Goal: Task Accomplishment & Management: Manage account settings

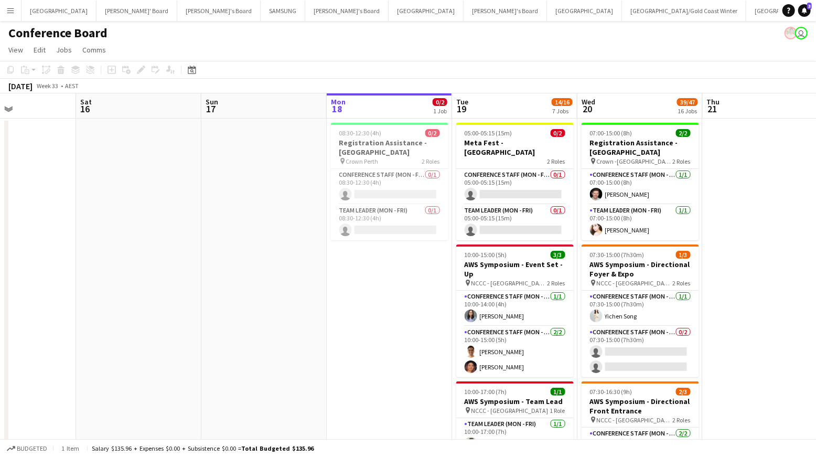
scroll to position [0, 430]
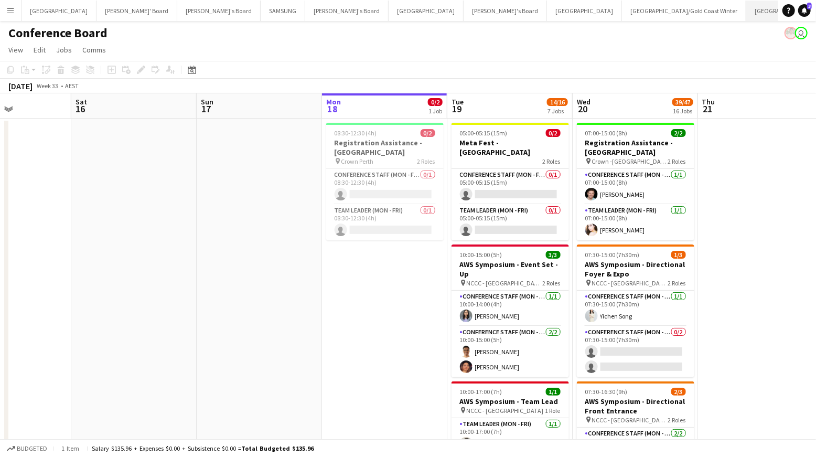
click at [746, 12] on button "[GEOGRAPHIC_DATA]/[GEOGRAPHIC_DATA] Close" at bounding box center [813, 11] width 135 height 20
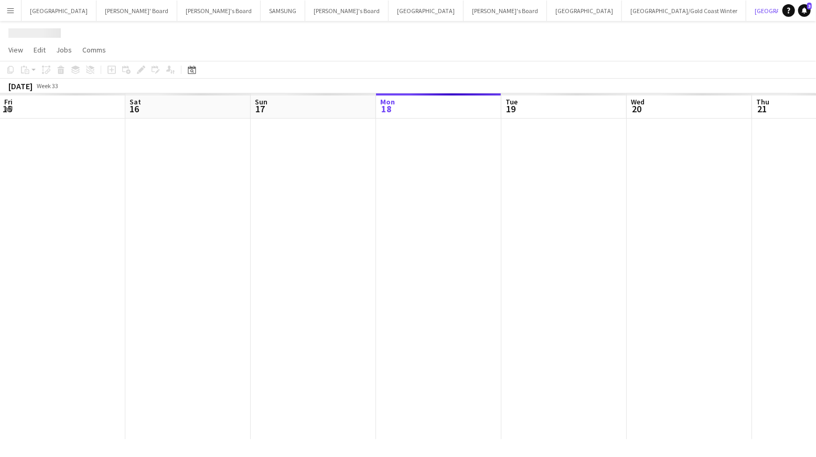
scroll to position [0, 251]
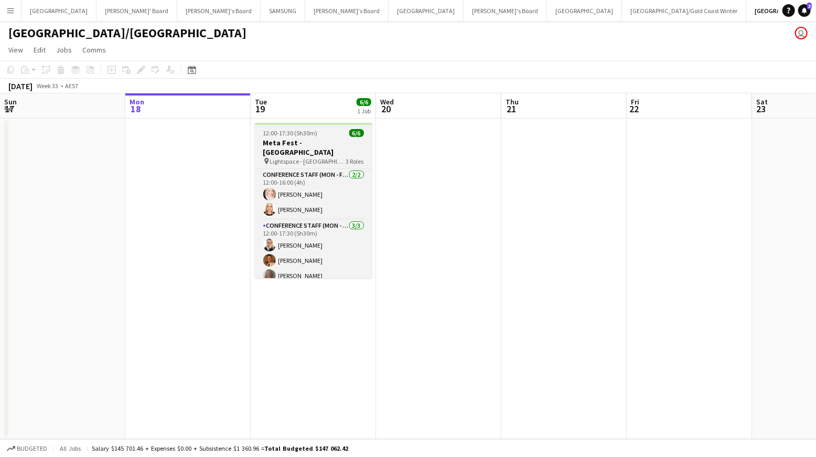
click at [309, 146] on h3 "Meta Fest - [GEOGRAPHIC_DATA]" at bounding box center [313, 147] width 117 height 19
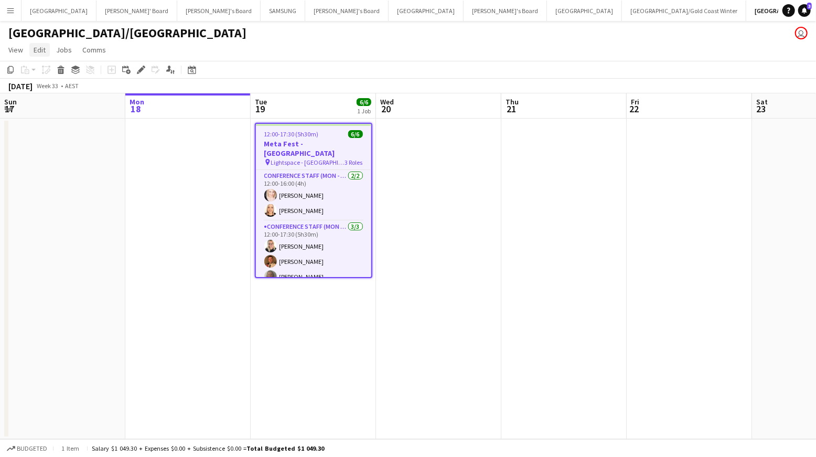
click at [41, 45] on span "Edit" at bounding box center [40, 49] width 12 height 9
click at [310, 144] on h3 "Meta Fest - [GEOGRAPHIC_DATA]" at bounding box center [313, 148] width 115 height 19
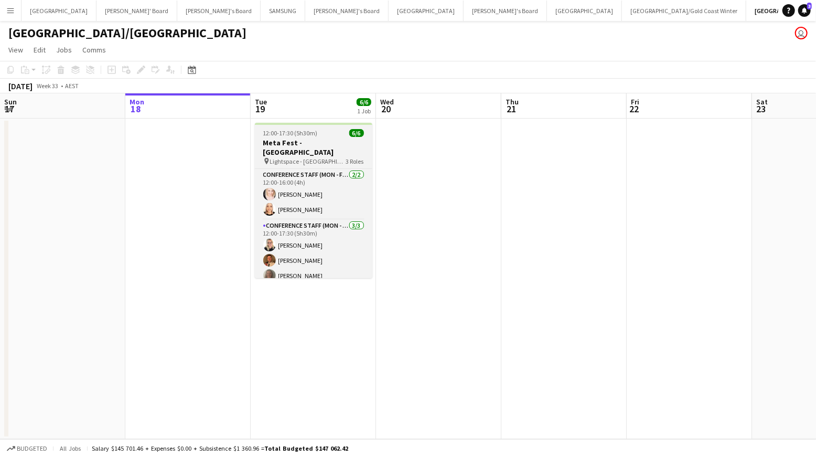
drag, startPoint x: 313, startPoint y: 149, endPoint x: 257, endPoint y: 130, distance: 59.4
click at [313, 157] on span "Lightspace - [GEOGRAPHIC_DATA]" at bounding box center [308, 161] width 76 height 8
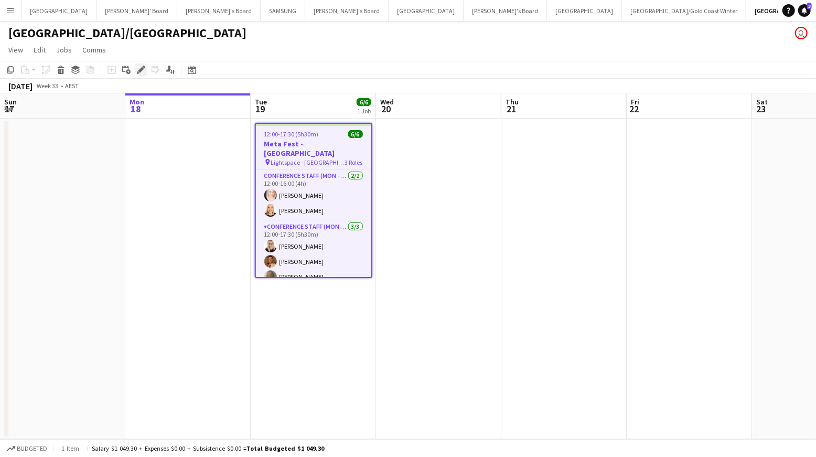
click at [141, 70] on icon at bounding box center [141, 70] width 6 height 6
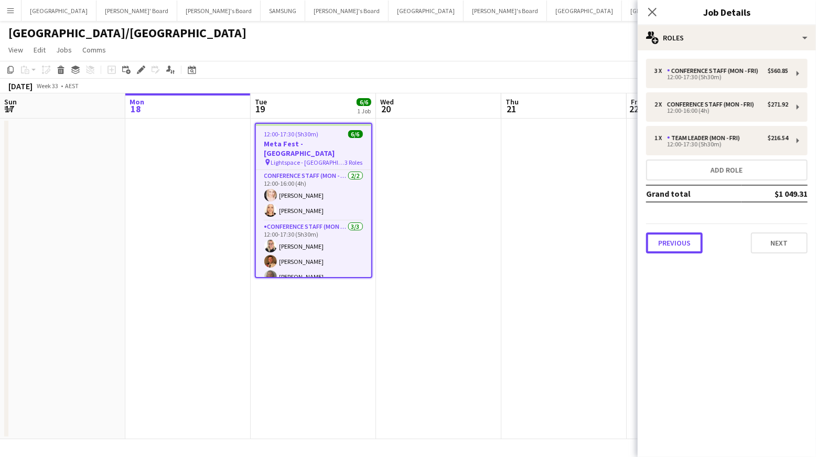
drag, startPoint x: 670, startPoint y: 244, endPoint x: 661, endPoint y: 240, distance: 10.1
click at [670, 244] on button "Previous" at bounding box center [674, 242] width 57 height 21
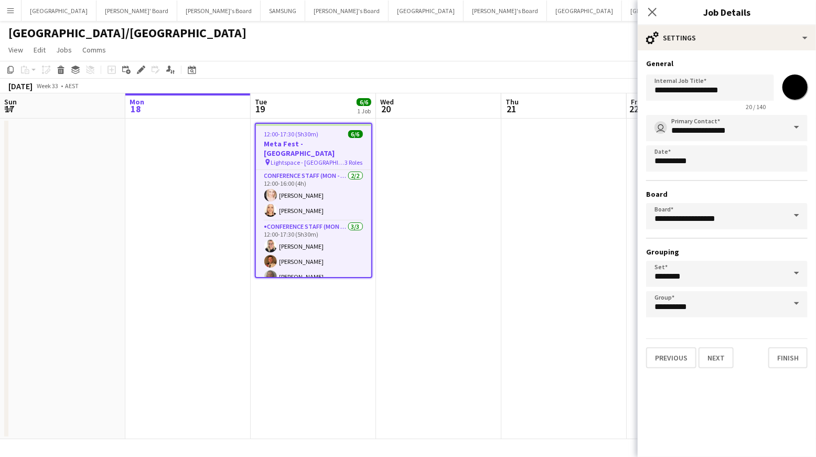
click at [794, 218] on span at bounding box center [797, 215] width 22 height 25
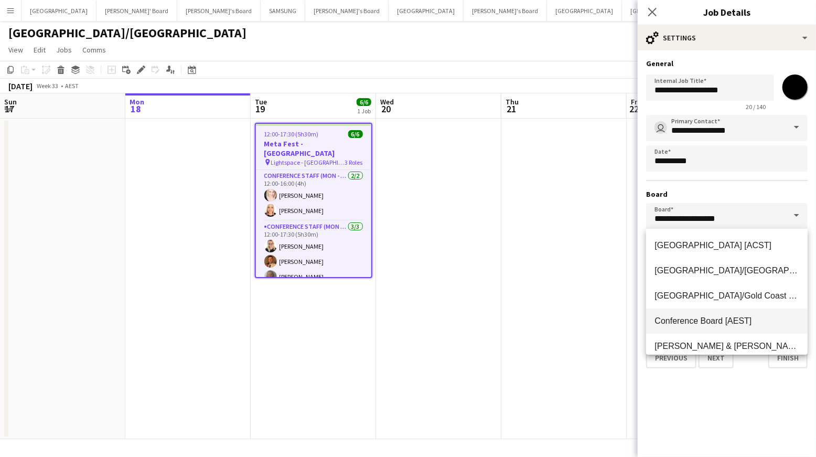
scroll to position [7, 0]
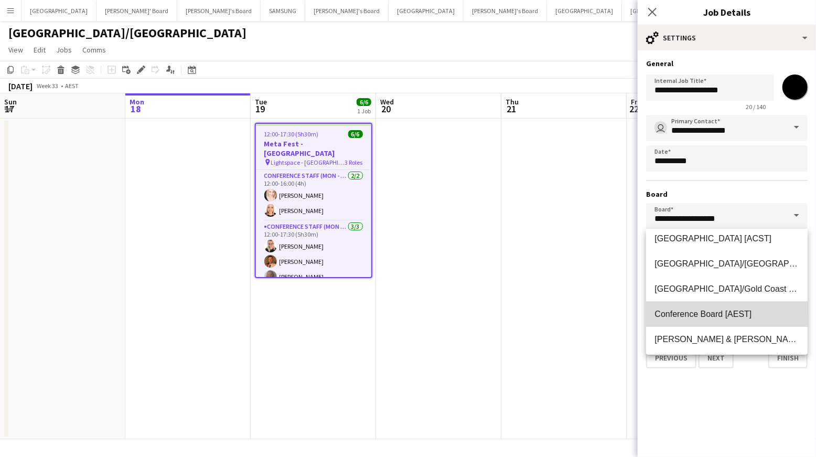
click at [726, 315] on span "Conference Board [AEST]" at bounding box center [702, 313] width 97 height 9
type input "**********"
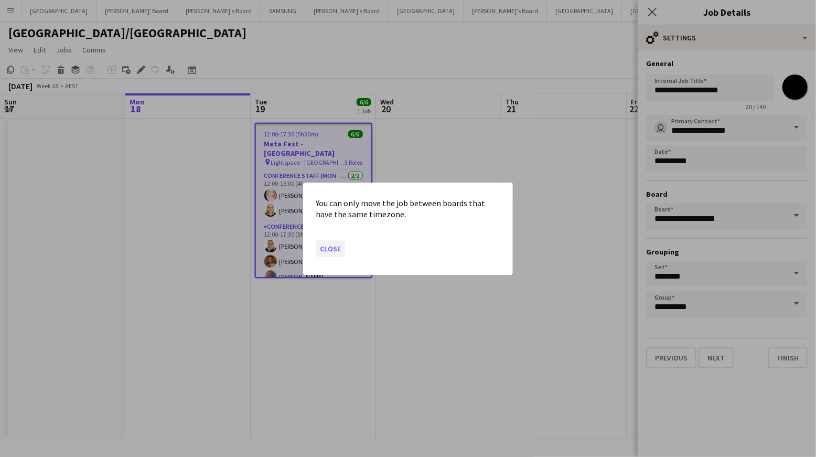
click at [329, 245] on button "Close" at bounding box center [330, 248] width 29 height 17
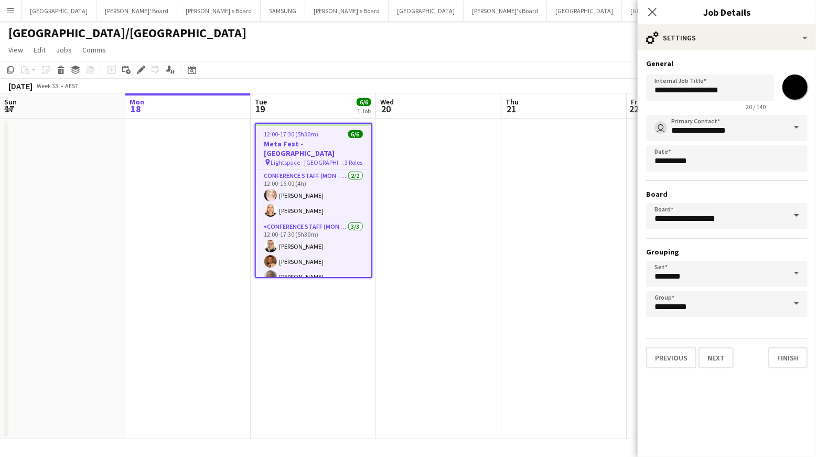
click at [508, 245] on app-date-cell at bounding box center [563, 279] width 125 height 320
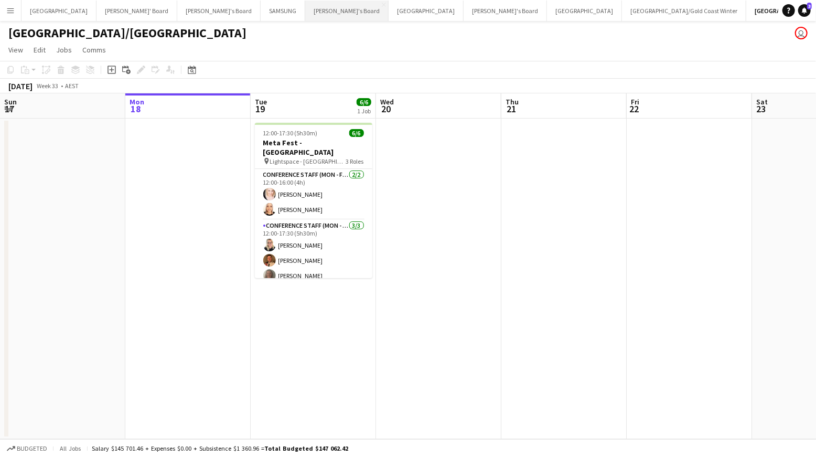
scroll to position [0, 251]
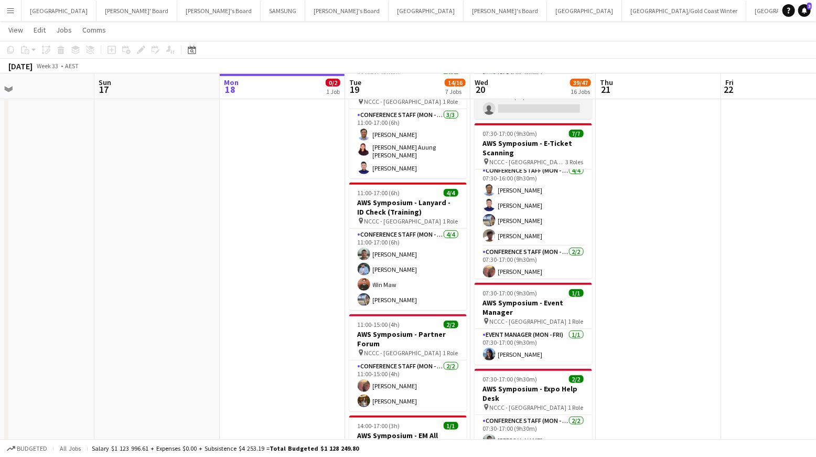
scroll to position [58, 0]
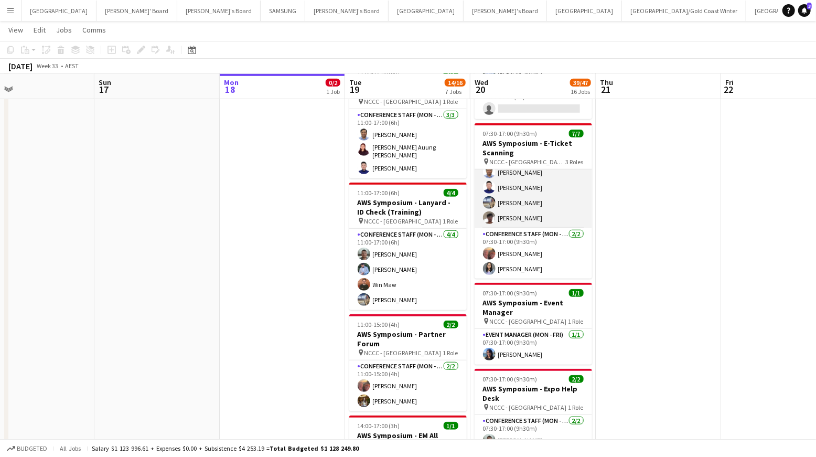
click at [483, 214] on app-user-avatar at bounding box center [489, 217] width 13 height 13
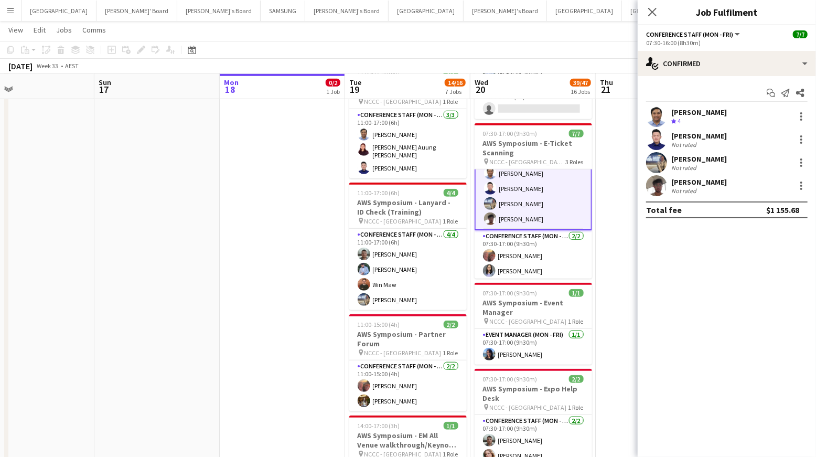
scroll to position [59, 0]
click at [658, 187] on app-user-avatar at bounding box center [656, 185] width 21 height 21
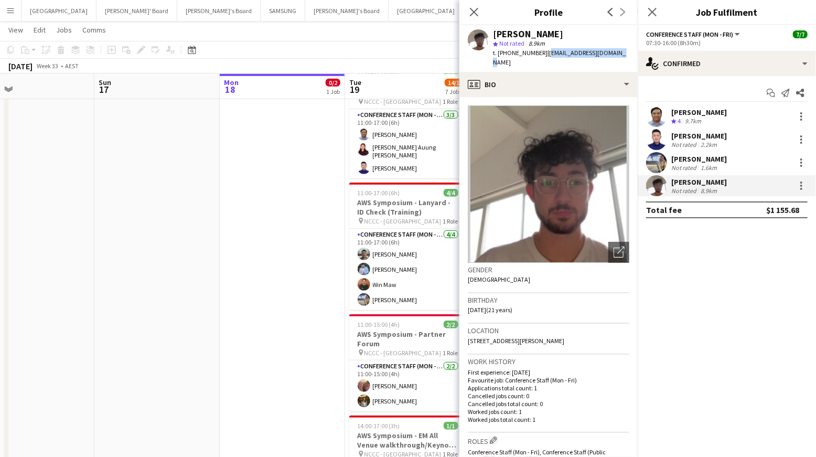
drag, startPoint x: 540, startPoint y: 53, endPoint x: 609, endPoint y: 55, distance: 68.7
click at [609, 55] on span "| [EMAIL_ADDRESS][DOMAIN_NAME]" at bounding box center [559, 57] width 133 height 17
copy span "[EMAIL_ADDRESS][DOMAIN_NAME]"
drag, startPoint x: 508, startPoint y: 52, endPoint x: 534, endPoint y: 53, distance: 26.8
click at [535, 53] on span "t. [PHONE_NUMBER]" at bounding box center [520, 53] width 55 height 8
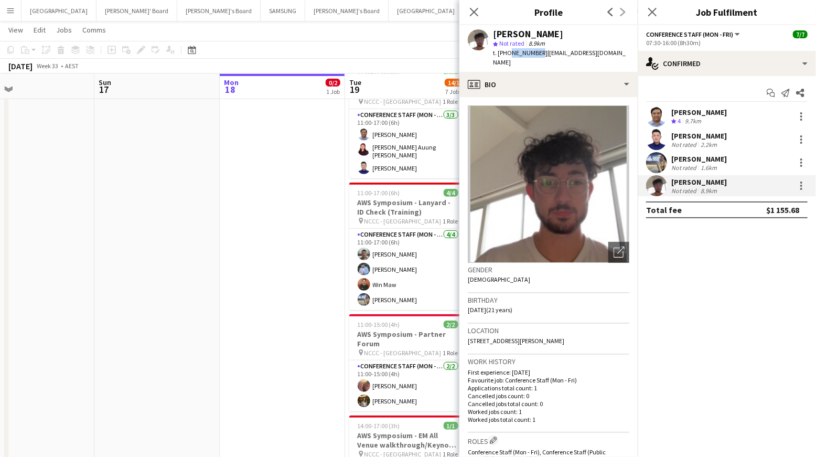
copy span "400110698"
click at [470, 11] on icon "Close pop-in" at bounding box center [474, 12] width 10 height 10
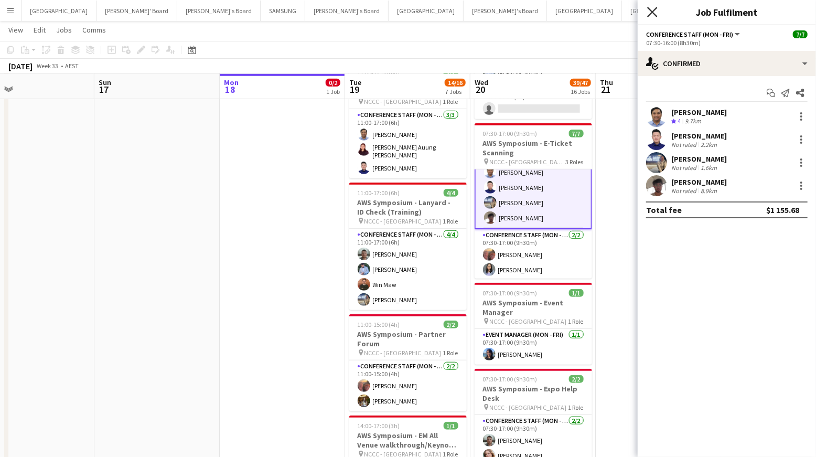
click at [655, 13] on icon "Close pop-in" at bounding box center [652, 12] width 10 height 10
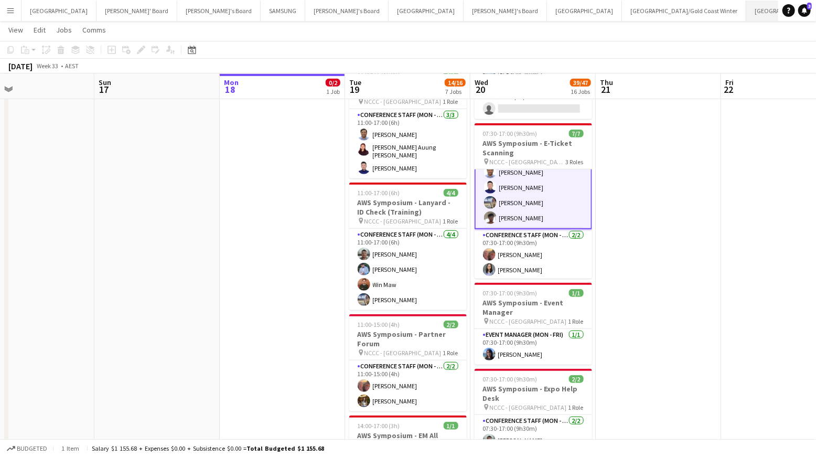
click at [746, 16] on button "[GEOGRAPHIC_DATA]/[GEOGRAPHIC_DATA] Close" at bounding box center [813, 11] width 135 height 20
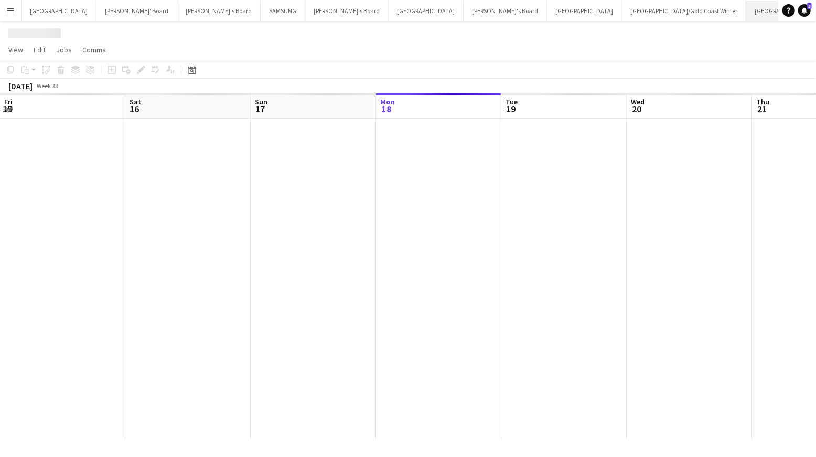
scroll to position [0, 251]
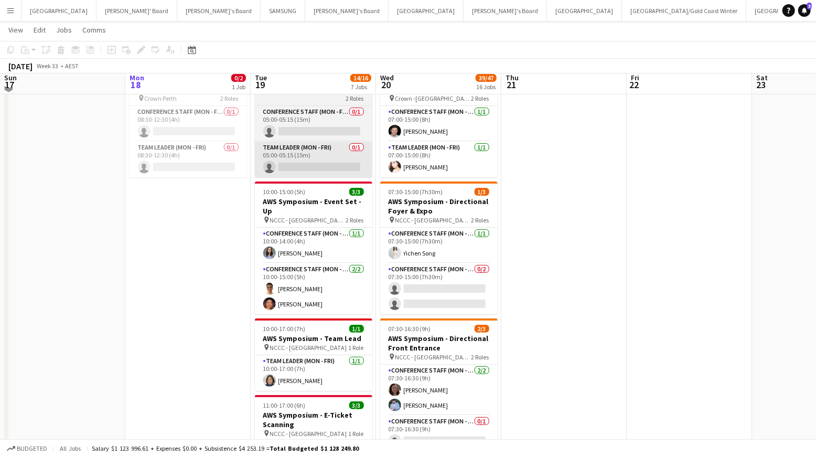
scroll to position [63, 0]
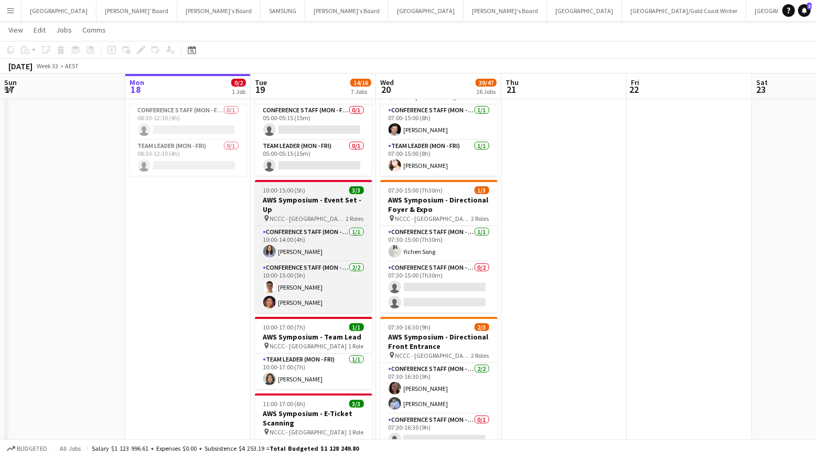
click at [313, 202] on h3 "AWS Symposium - Event Set - Up" at bounding box center [313, 204] width 117 height 19
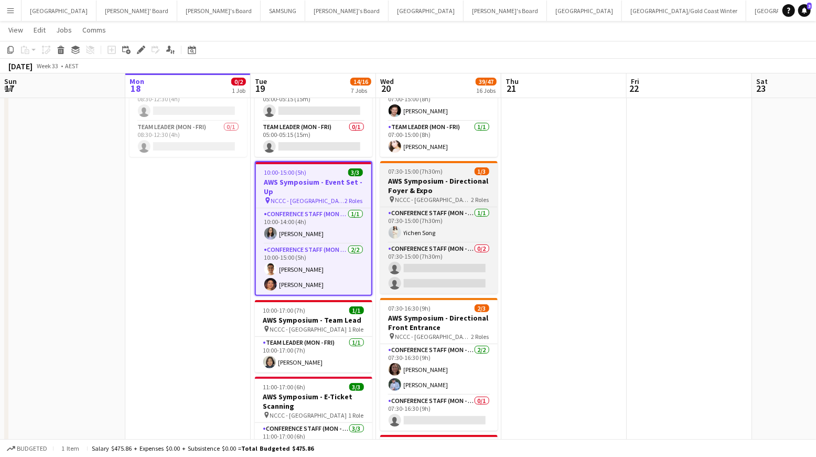
scroll to position [83, 0]
click at [441, 195] on div "pin NCCC - [GEOGRAPHIC_DATA] 2 Roles" at bounding box center [438, 199] width 117 height 8
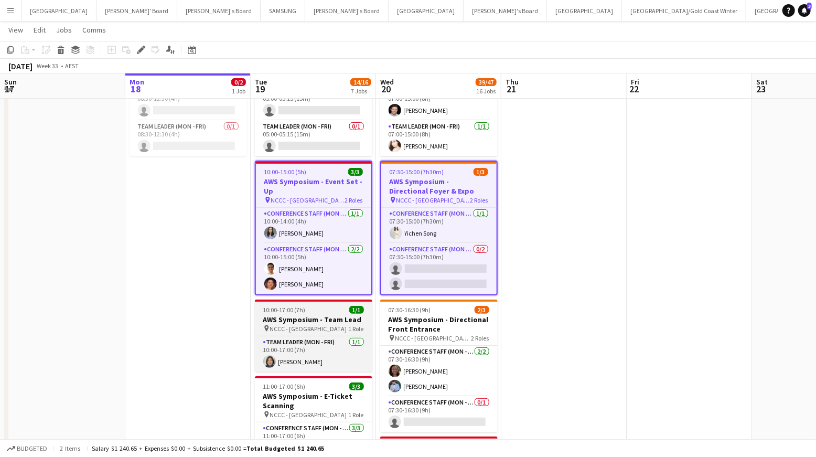
drag, startPoint x: 326, startPoint y: 307, endPoint x: 356, endPoint y: 313, distance: 30.5
click at [326, 315] on h3 "AWS Symposium - Team Lead" at bounding box center [313, 319] width 117 height 9
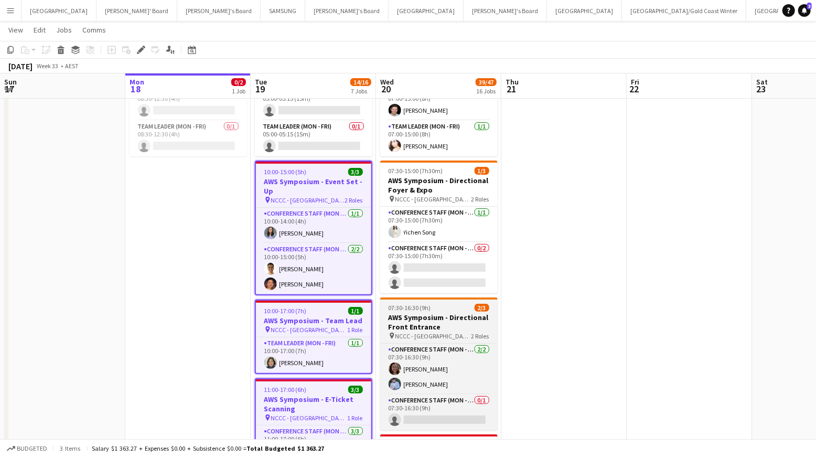
click at [435, 313] on h3 "AWS Symposium - Directional Front Entrance" at bounding box center [438, 322] width 117 height 19
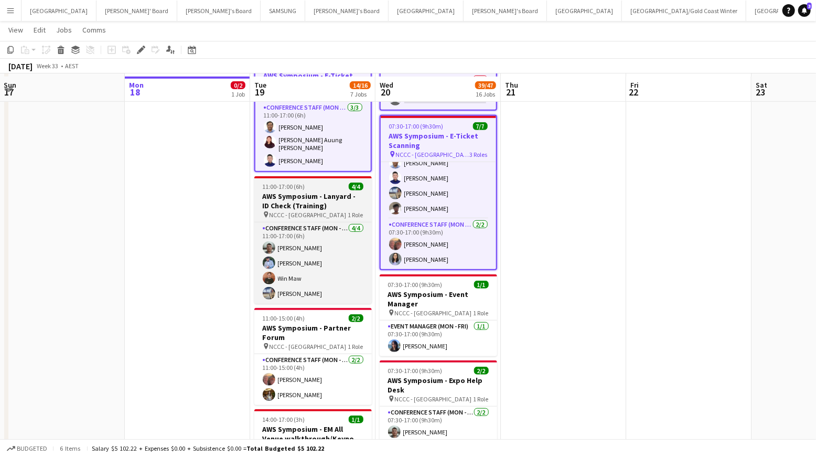
scroll to position [409, 0]
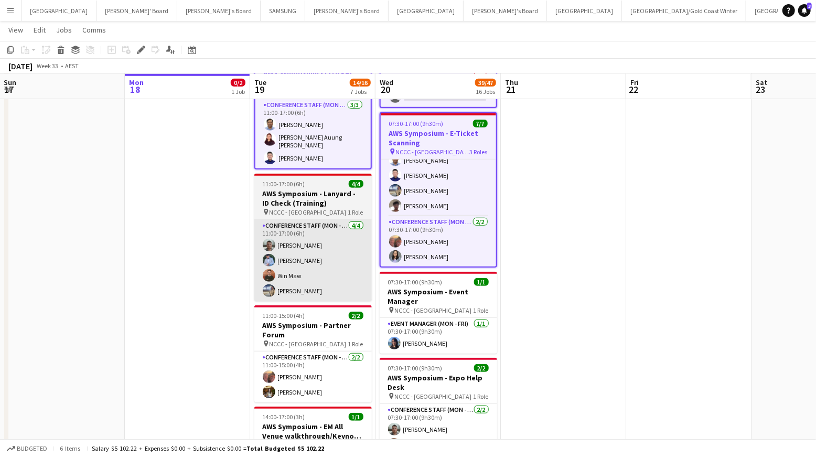
drag, startPoint x: 315, startPoint y: 186, endPoint x: 320, endPoint y: 234, distance: 48.0
click at [315, 189] on h3 "AWS Symposium - Lanyard - ID Check (Training)" at bounding box center [312, 198] width 117 height 19
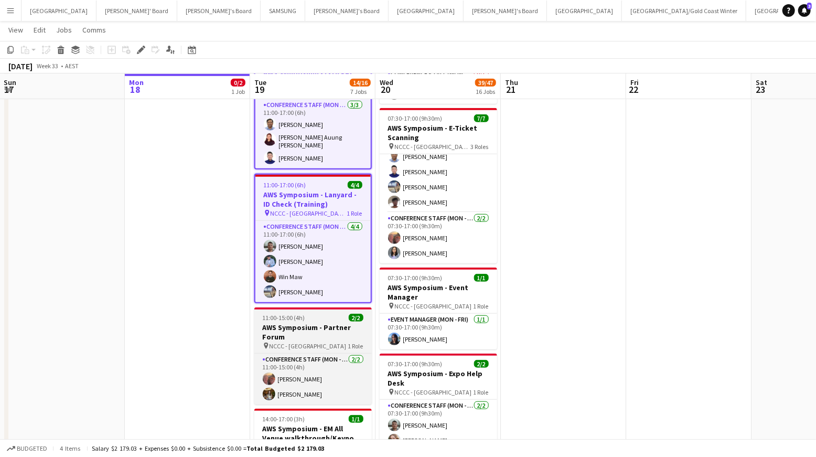
scroll to position [58, 0]
click at [328, 322] on h3 "AWS Symposium - Partner Forum" at bounding box center [312, 331] width 117 height 19
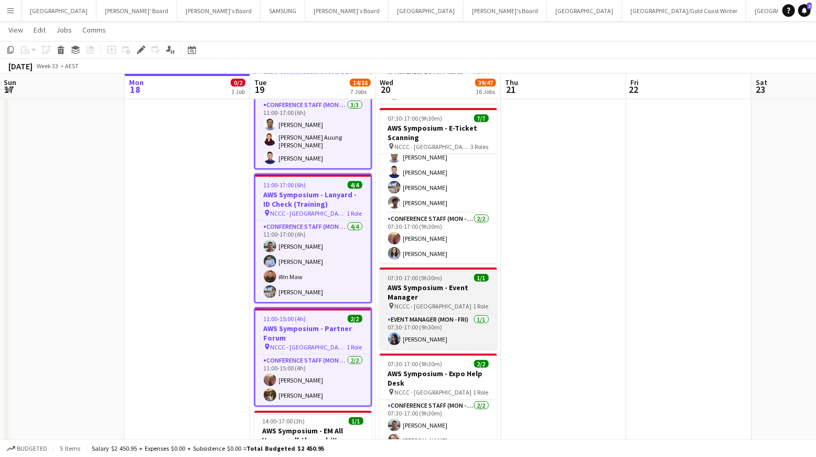
drag, startPoint x: 434, startPoint y: 302, endPoint x: 436, endPoint y: 287, distance: 14.8
click at [435, 302] on span "NCCC - [GEOGRAPHIC_DATA]" at bounding box center [433, 306] width 77 height 8
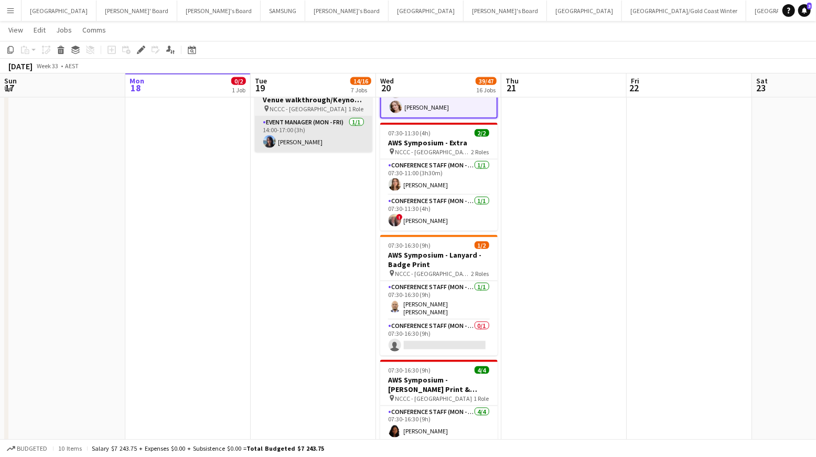
scroll to position [751, 0]
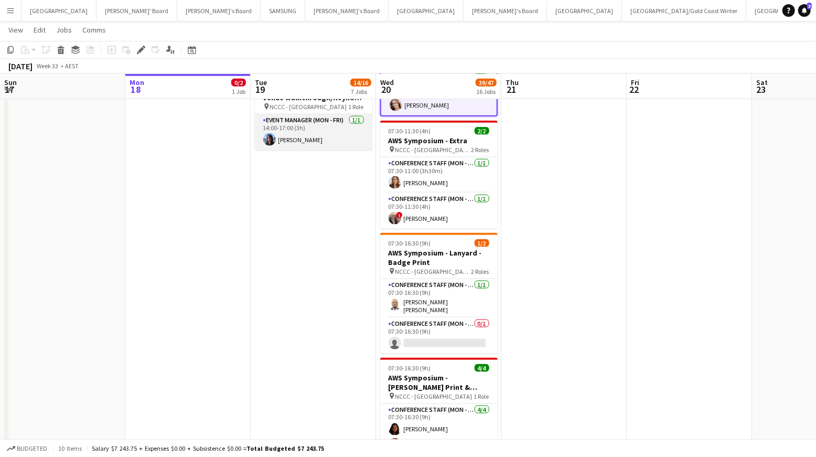
click at [341, 114] on app-card-role "Event Manager (Mon - Fri) [DATE] 14:00-17:00 (3h) [PERSON_NAME]" at bounding box center [313, 132] width 117 height 36
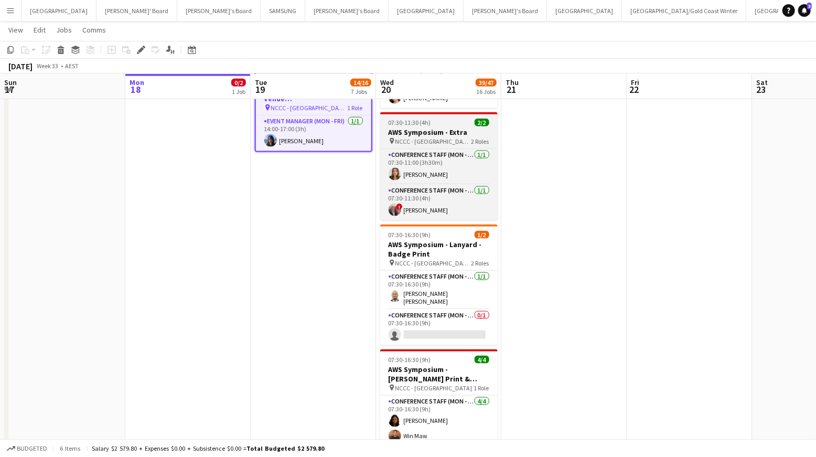
click at [431, 137] on span "NCCC - [GEOGRAPHIC_DATA]" at bounding box center [433, 141] width 76 height 8
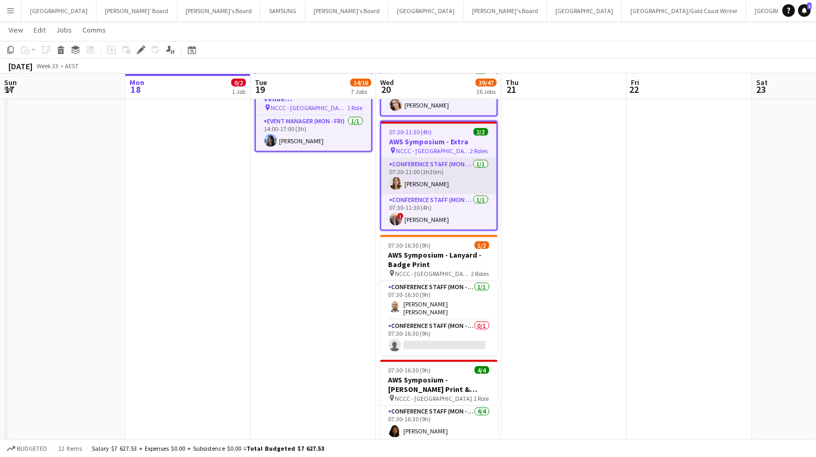
scroll to position [60, 0]
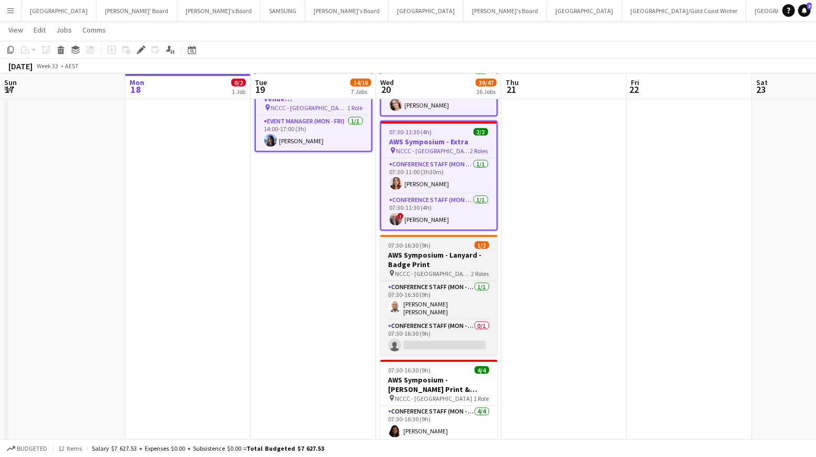
click at [450, 257] on h3 "AWS Symposium - Lanyard - Badge Print" at bounding box center [438, 259] width 117 height 19
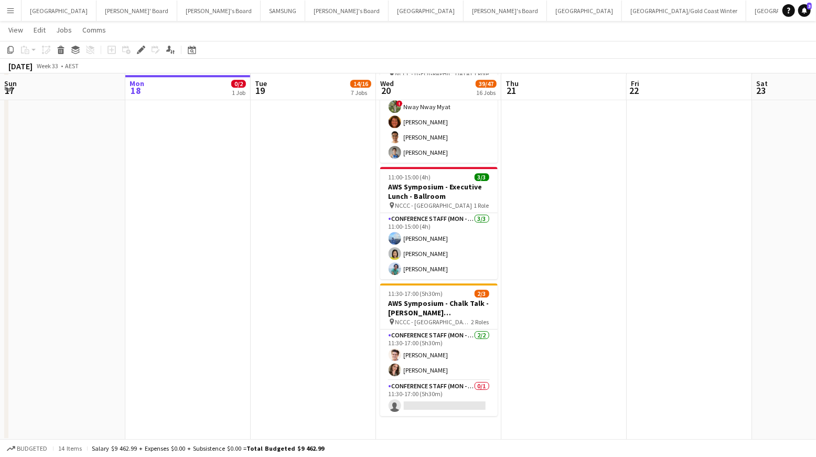
scroll to position [1704, 0]
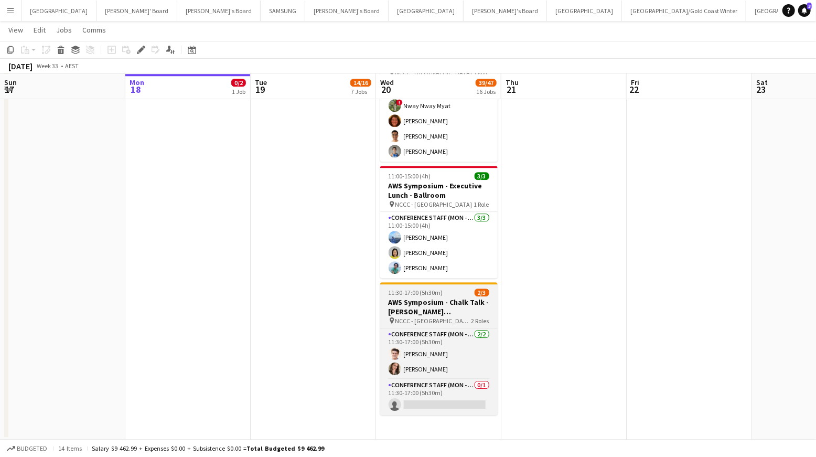
click at [438, 309] on h3 "AWS Symposium - Chalk Talk - [PERSON_NAME][GEOGRAPHIC_DATA]" at bounding box center [438, 306] width 117 height 19
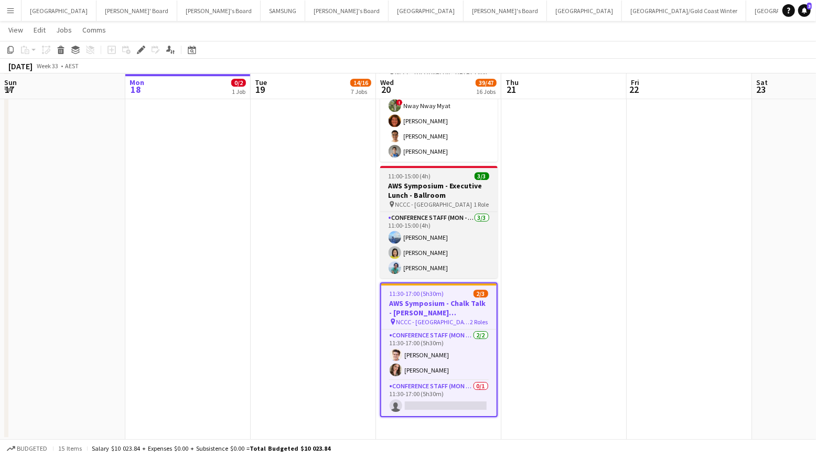
click at [428, 202] on div "pin NCCC - [GEOGRAPHIC_DATA] 1 Role" at bounding box center [438, 204] width 117 height 8
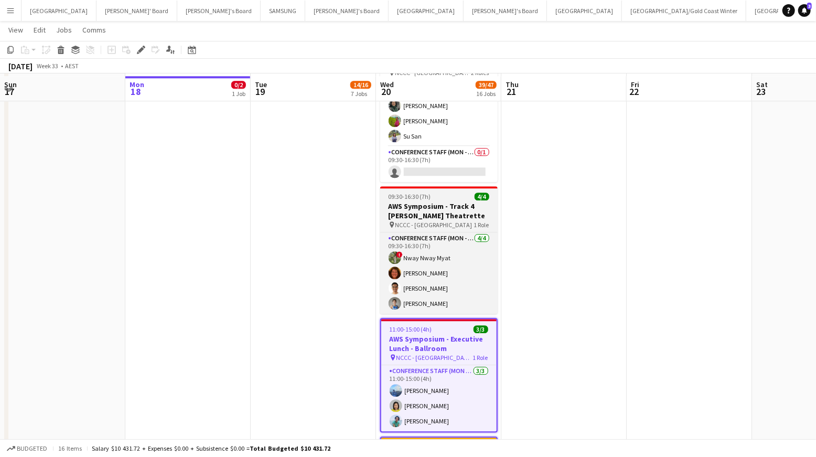
click at [452, 186] on app-job-card "09:30-16:30 (7h) 4/4 AWS Symposium - Track 4 [PERSON_NAME] Theatrette pin NCCC …" at bounding box center [438, 249] width 117 height 127
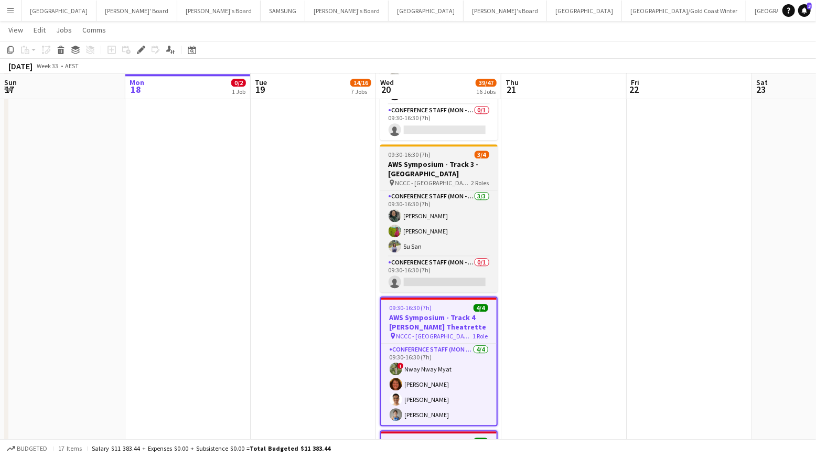
click at [457, 178] on div "pin NCCC - [GEOGRAPHIC_DATA] 2 Roles" at bounding box center [438, 182] width 117 height 8
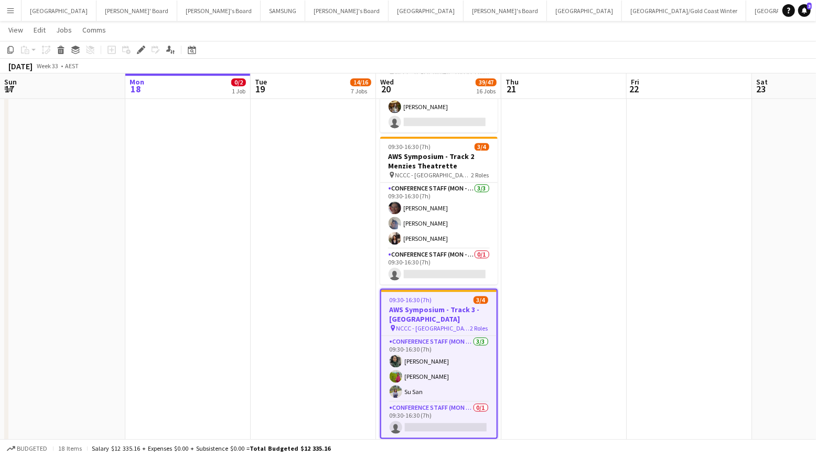
scroll to position [1295, 0]
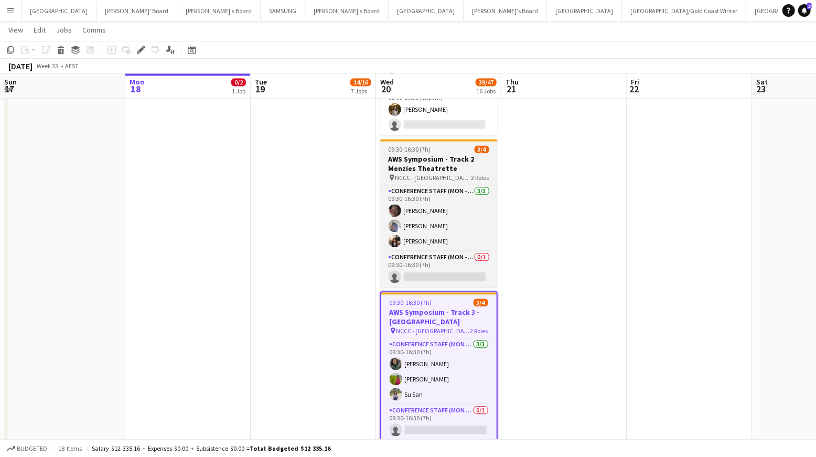
click at [457, 165] on h3 "AWS Symposium - Track 2 Menzies Theatrette" at bounding box center [438, 163] width 117 height 19
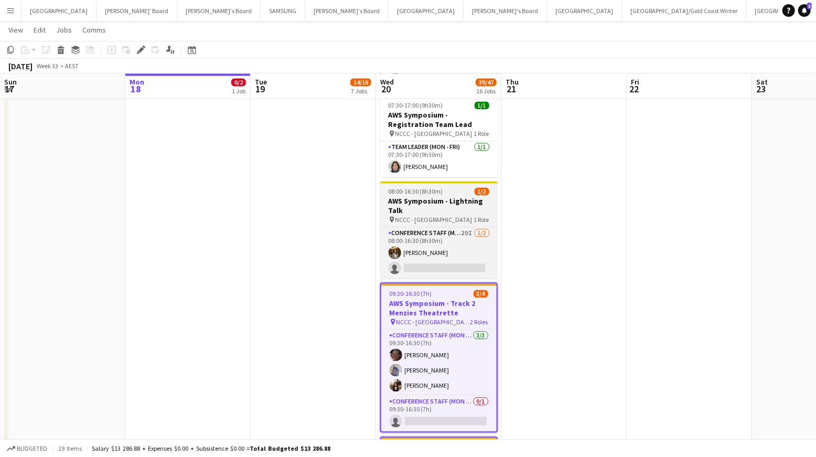
click at [444, 198] on h3 "AWS Symposium - Lightning Talk" at bounding box center [438, 205] width 117 height 19
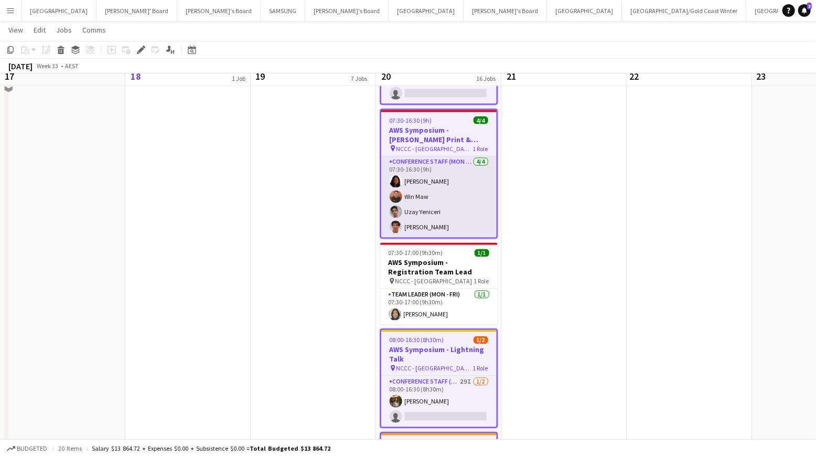
scroll to position [975, 0]
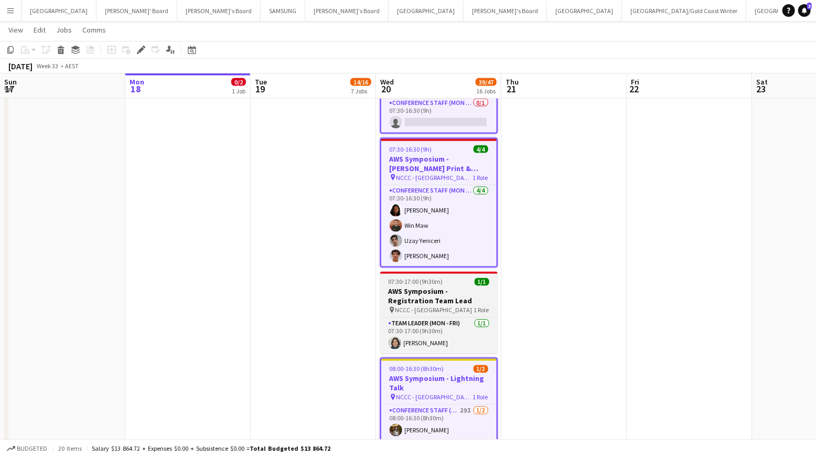
click at [427, 290] on h3 "AWS Symposium - Registration Team Lead" at bounding box center [438, 296] width 117 height 19
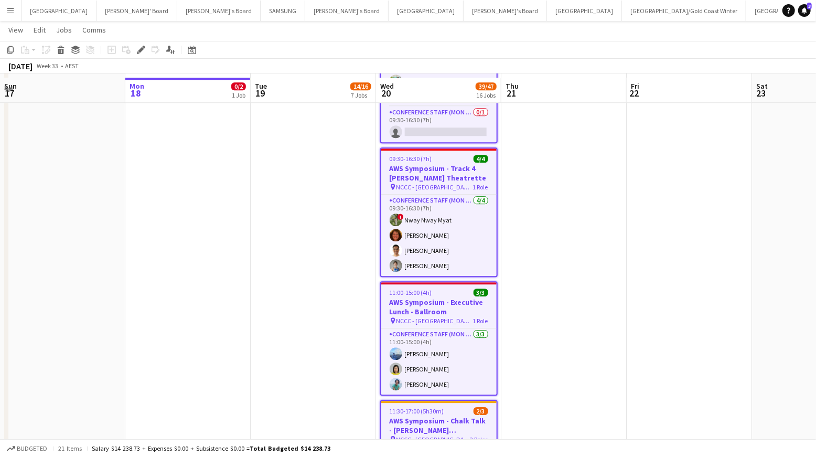
scroll to position [1604, 0]
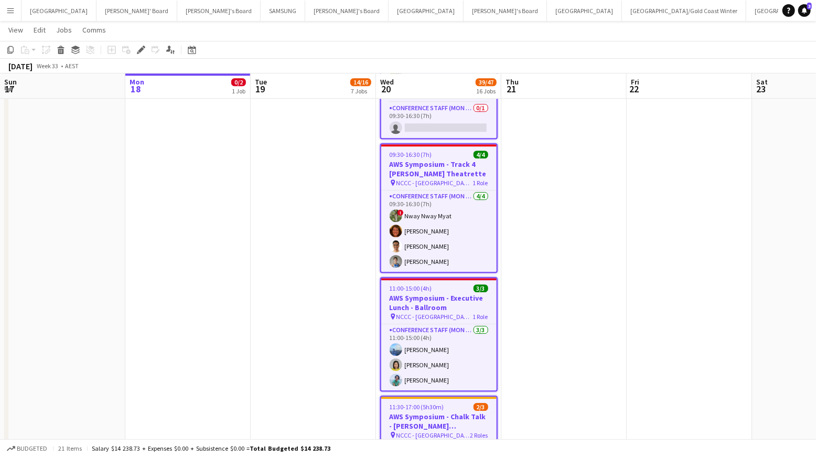
click at [427, 179] on span "NCCC - [GEOGRAPHIC_DATA]" at bounding box center [434, 183] width 77 height 8
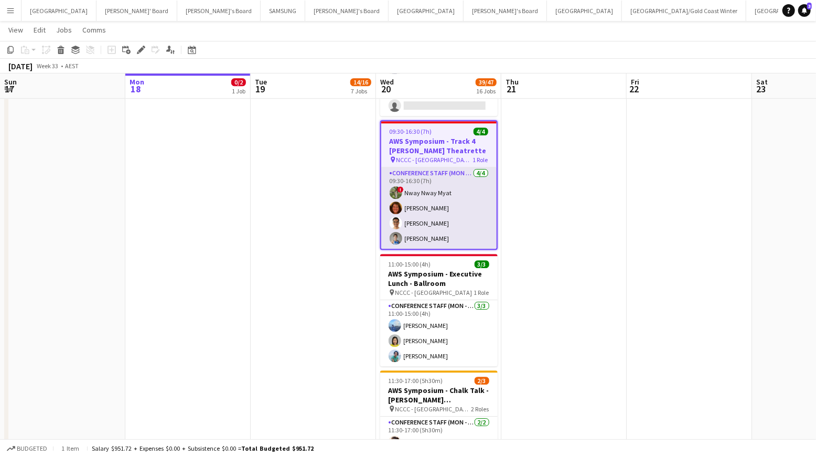
scroll to position [58, 0]
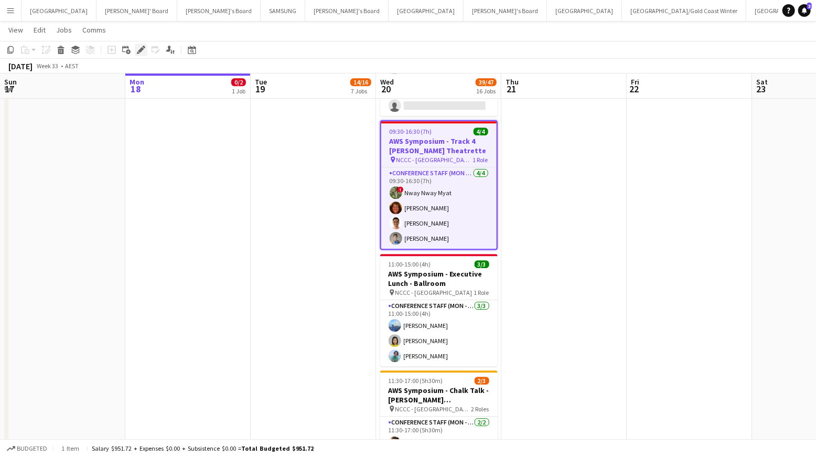
click at [140, 50] on icon at bounding box center [141, 50] width 6 height 6
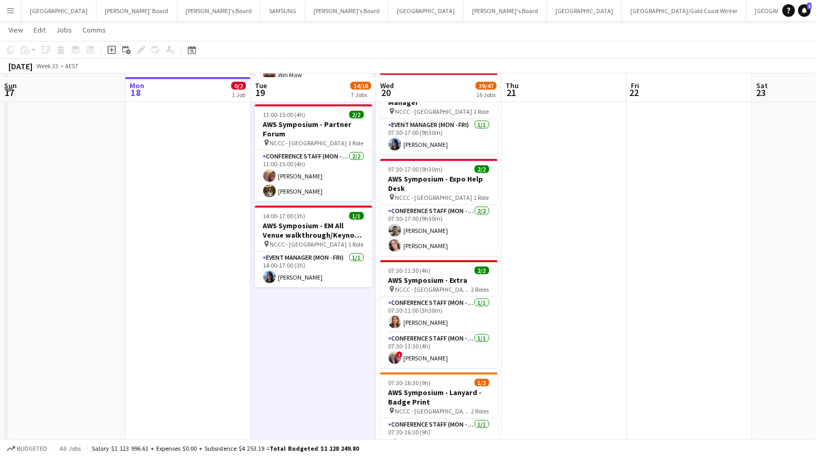
scroll to position [613, 0]
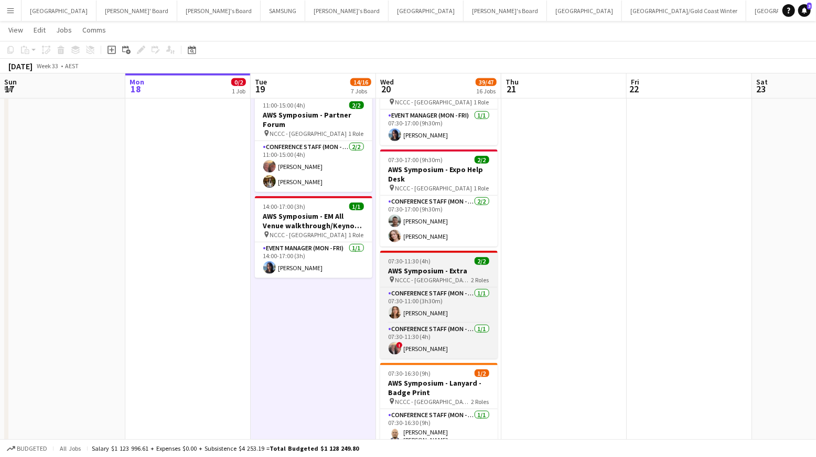
click at [421, 276] on span "NCCC - [GEOGRAPHIC_DATA]" at bounding box center [433, 280] width 76 height 8
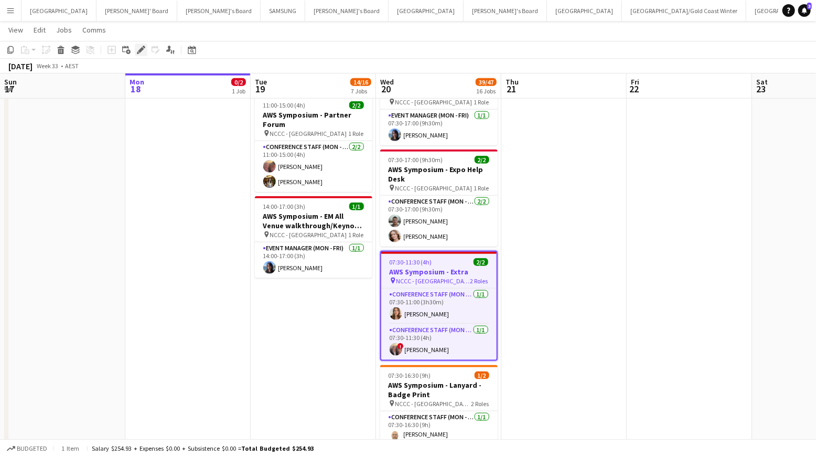
click at [139, 51] on icon at bounding box center [141, 50] width 6 height 6
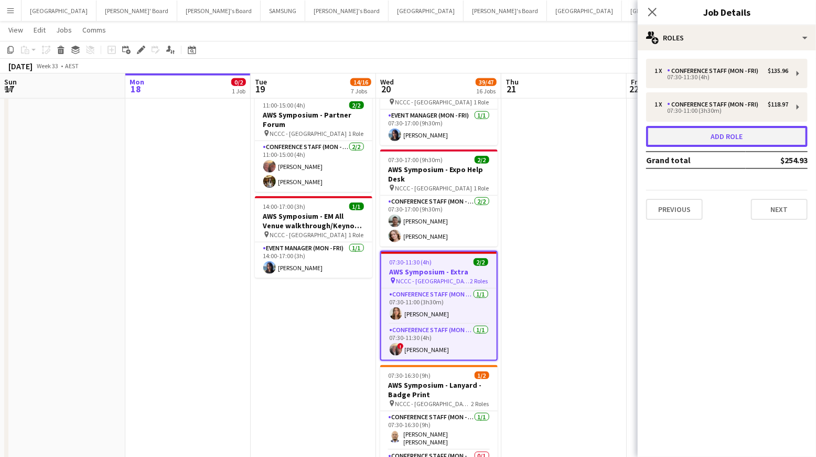
click at [732, 136] on button "Add role" at bounding box center [727, 136] width 162 height 21
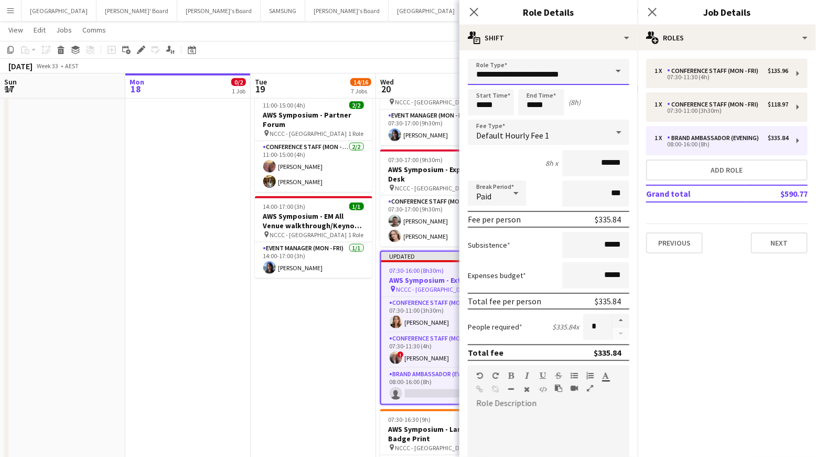
click at [559, 78] on input "**********" at bounding box center [549, 72] width 162 height 26
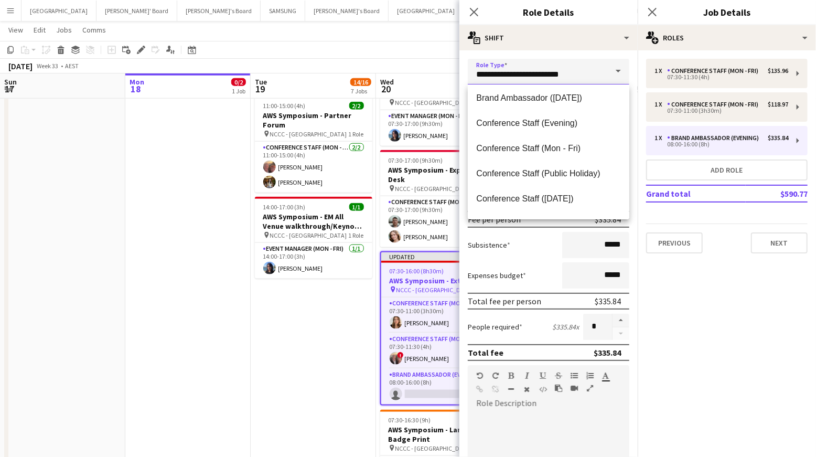
scroll to position [87, 0]
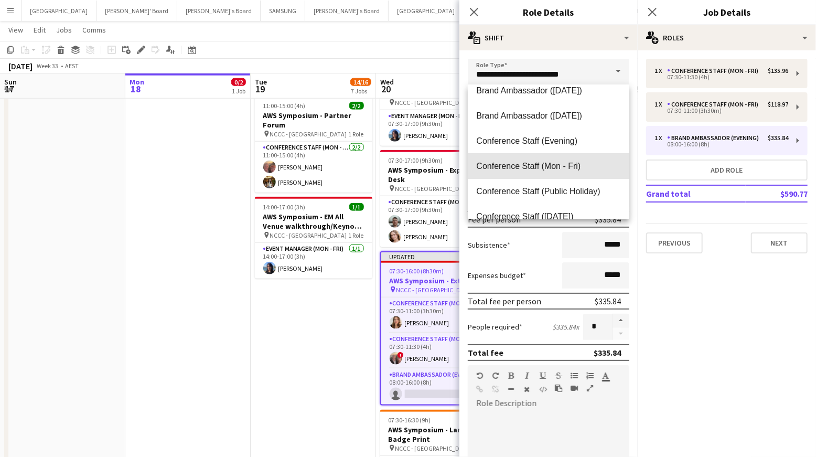
click at [547, 157] on mat-option "Conference Staff (Mon - Fri)" at bounding box center [549, 166] width 162 height 25
type input "**********"
type input "******"
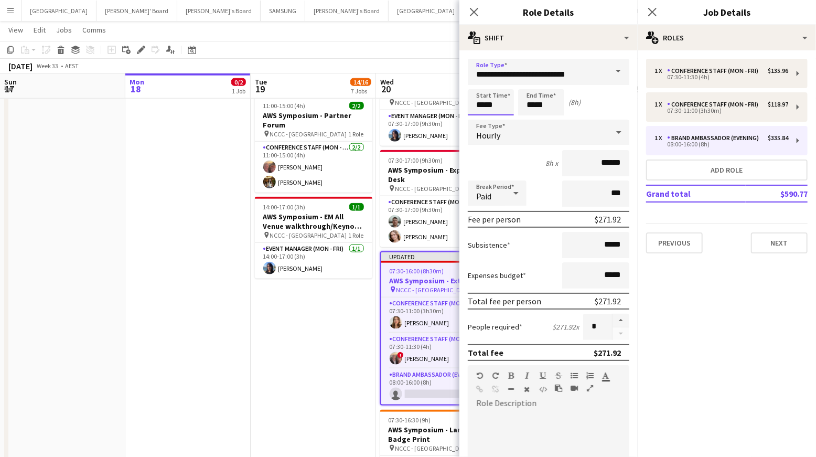
click at [496, 106] on input "*****" at bounding box center [491, 102] width 46 height 26
click at [480, 85] on div at bounding box center [480, 84] width 21 height 10
click at [504, 84] on div at bounding box center [501, 84] width 21 height 10
type input "*****"
click at [504, 84] on div at bounding box center [501, 84] width 21 height 10
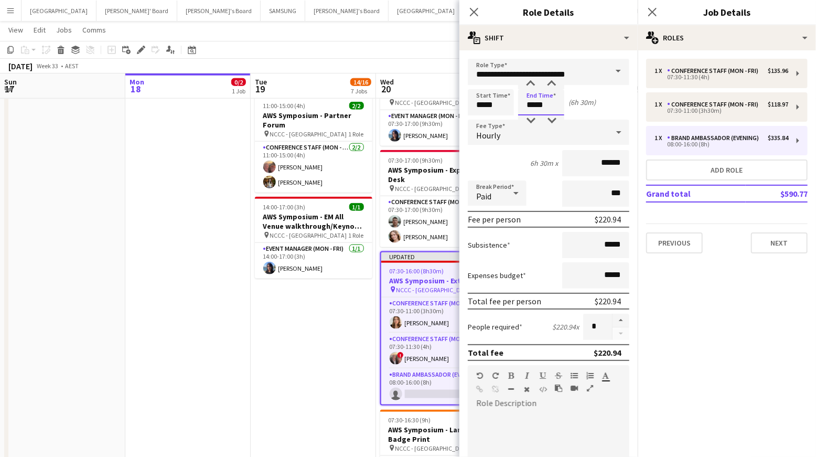
click at [542, 106] on input "*****" at bounding box center [541, 102] width 46 height 26
click at [549, 84] on div at bounding box center [551, 84] width 21 height 10
type input "*****"
click at [549, 84] on div at bounding box center [551, 84] width 21 height 10
click at [425, 67] on div "[DATE] Week 33 • AEST Publish 1 job Revert 1 job" at bounding box center [408, 66] width 816 height 15
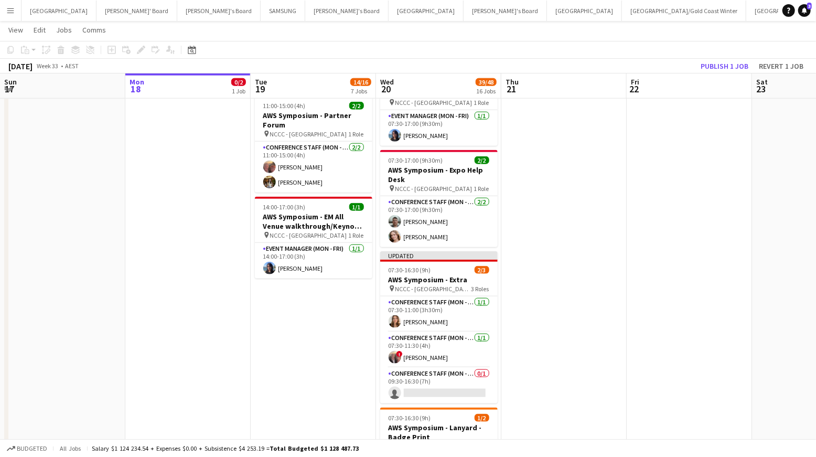
scroll to position [0, 255]
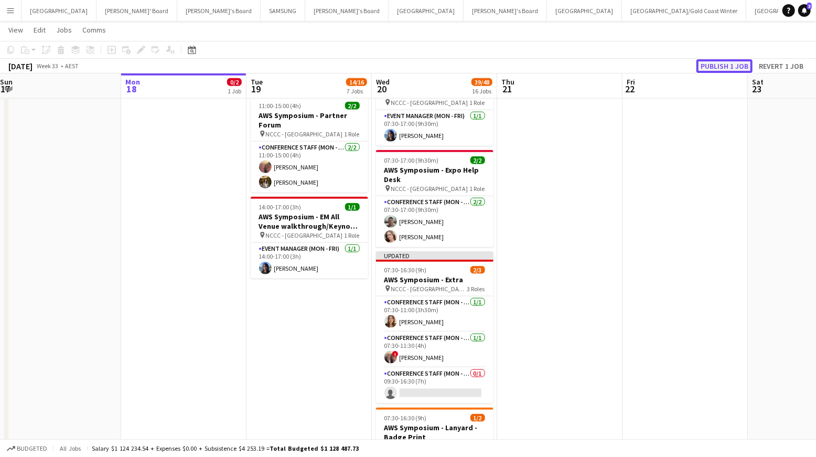
click at [721, 65] on button "Publish 1 job" at bounding box center [724, 66] width 56 height 14
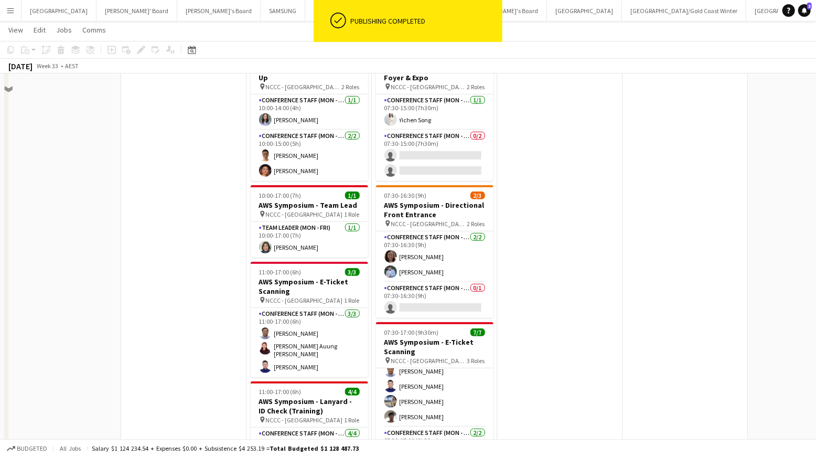
scroll to position [0, 0]
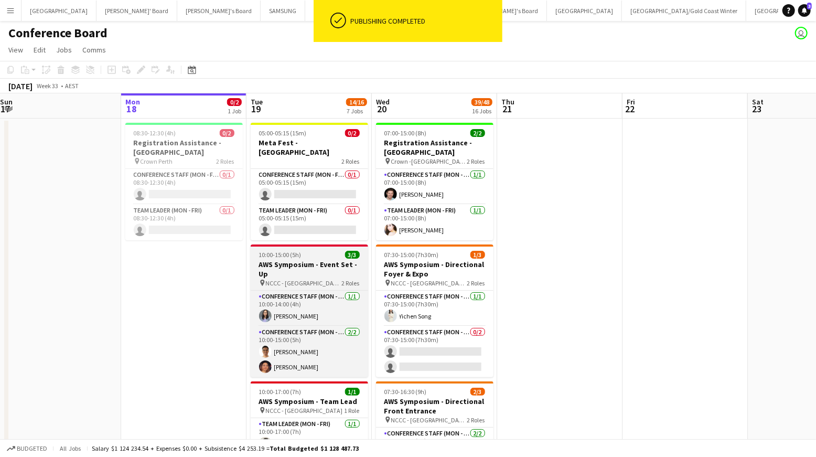
click at [321, 260] on h3 "AWS Symposium - Event Set - Up" at bounding box center [309, 269] width 117 height 19
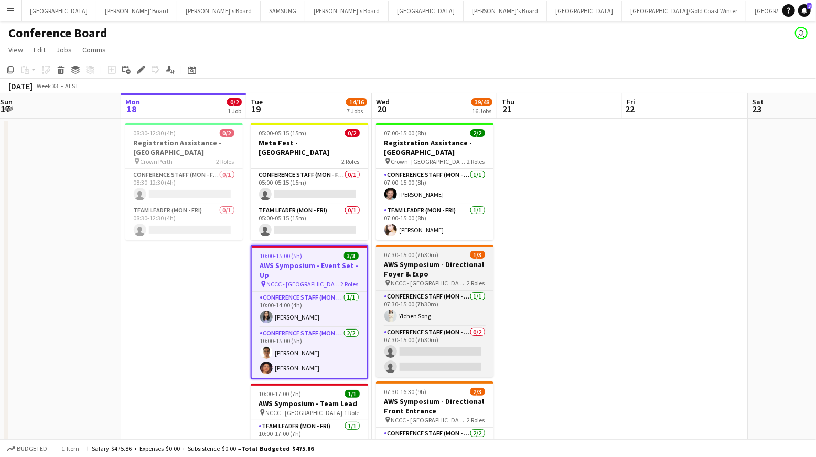
click at [437, 269] on h3 "AWS Symposium - Directional Foyer & Expo" at bounding box center [434, 269] width 117 height 19
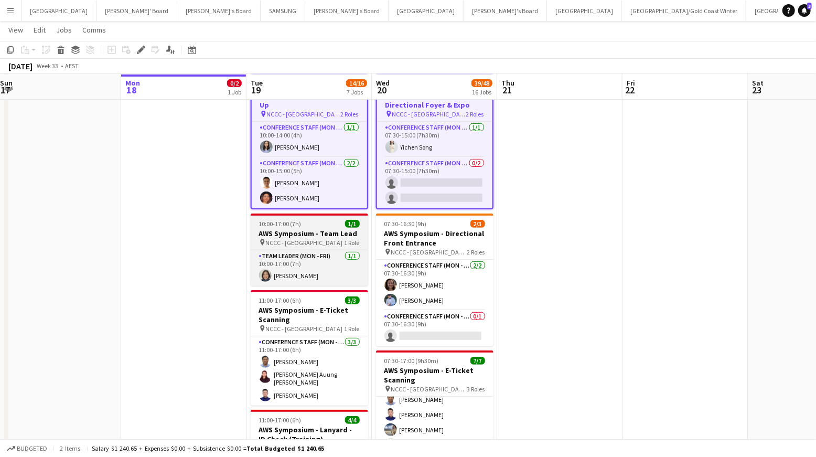
scroll to position [169, 0]
click at [312, 238] on div "pin NCCC - [GEOGRAPHIC_DATA] 1 Role" at bounding box center [309, 242] width 117 height 8
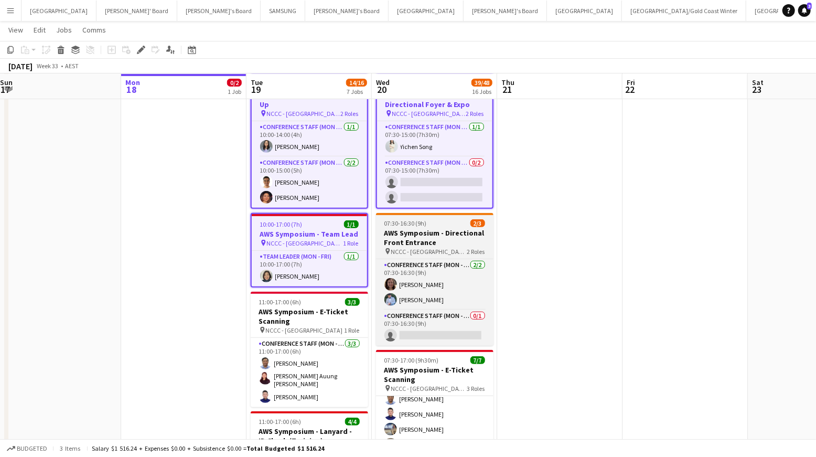
click at [424, 231] on h3 "AWS Symposium - Directional Front Entrance" at bounding box center [434, 237] width 117 height 19
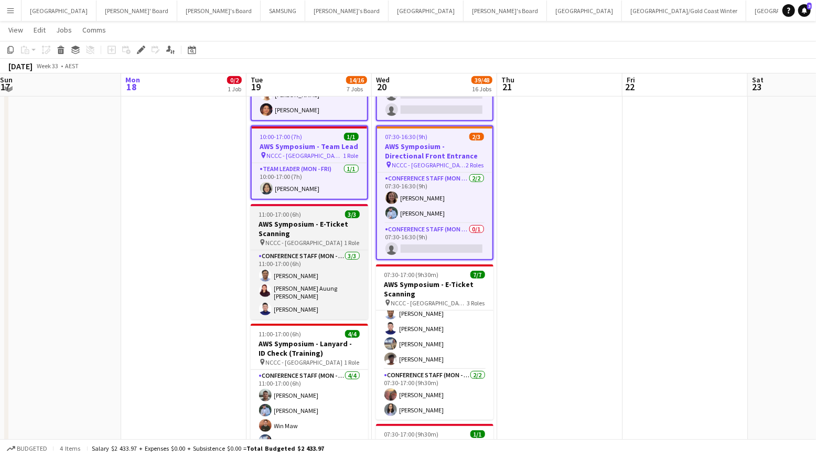
scroll to position [257, 0]
click at [317, 238] on div "pin NCCC - [GEOGRAPHIC_DATA] 1 Role" at bounding box center [309, 242] width 117 height 8
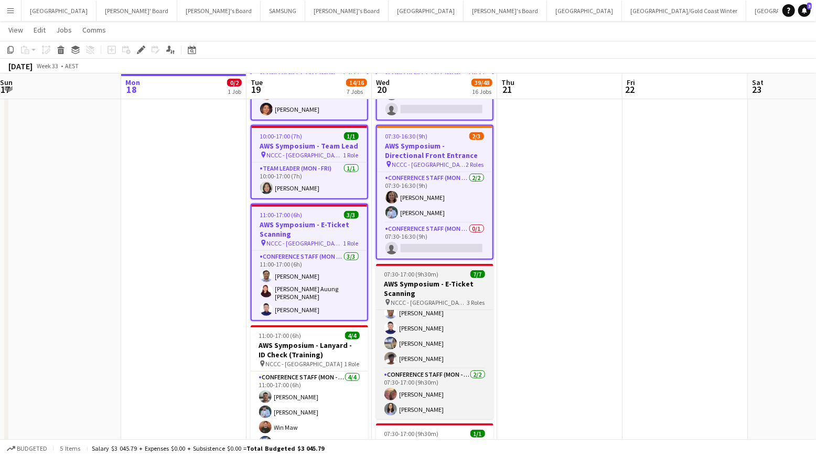
drag, startPoint x: 425, startPoint y: 279, endPoint x: 413, endPoint y: 281, distance: 12.2
click at [424, 279] on h3 "AWS Symposium - E-Ticket Scanning" at bounding box center [434, 288] width 117 height 19
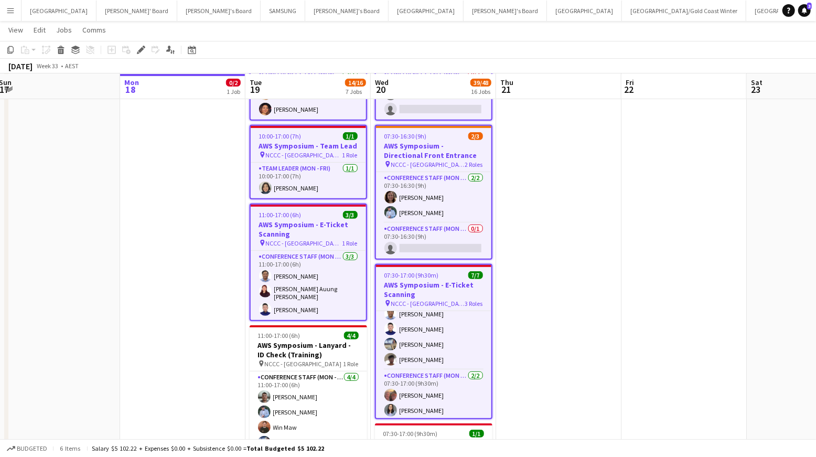
scroll to position [60, 0]
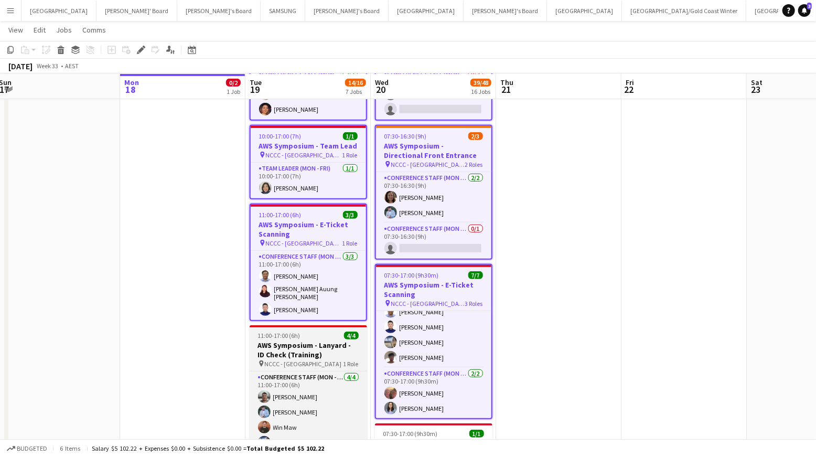
click at [320, 340] on h3 "AWS Symposium - Lanyard - ID Check (Training)" at bounding box center [308, 349] width 117 height 19
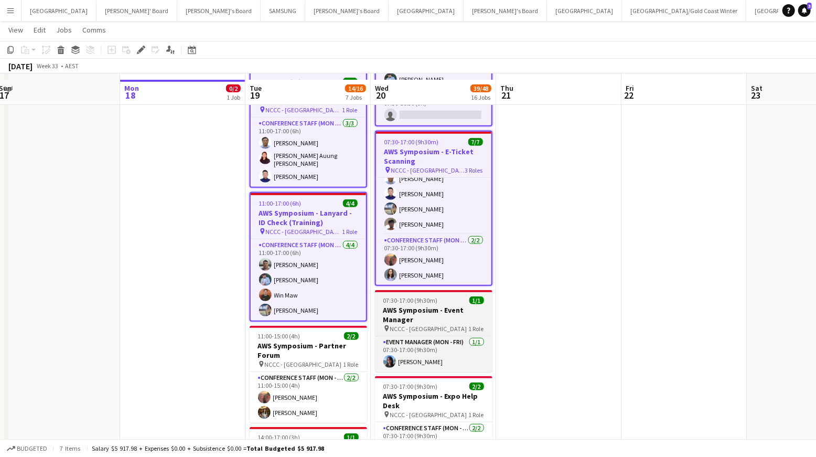
scroll to position [398, 0]
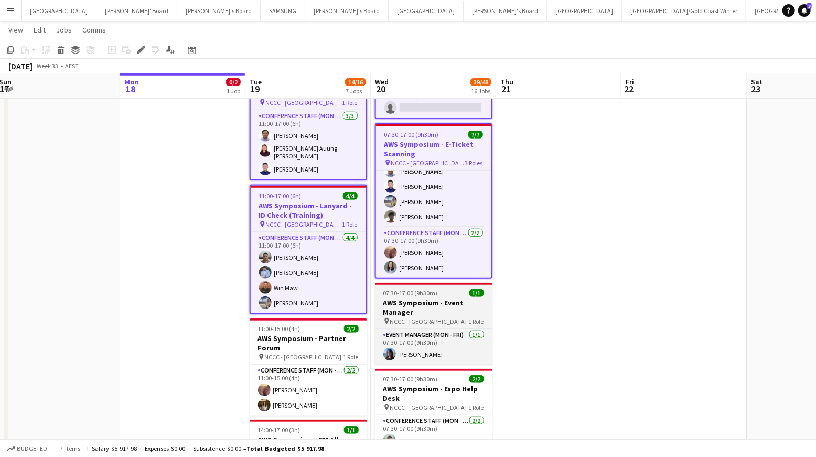
click at [432, 307] on h3 "AWS Symposium - Event Manager" at bounding box center [433, 307] width 117 height 19
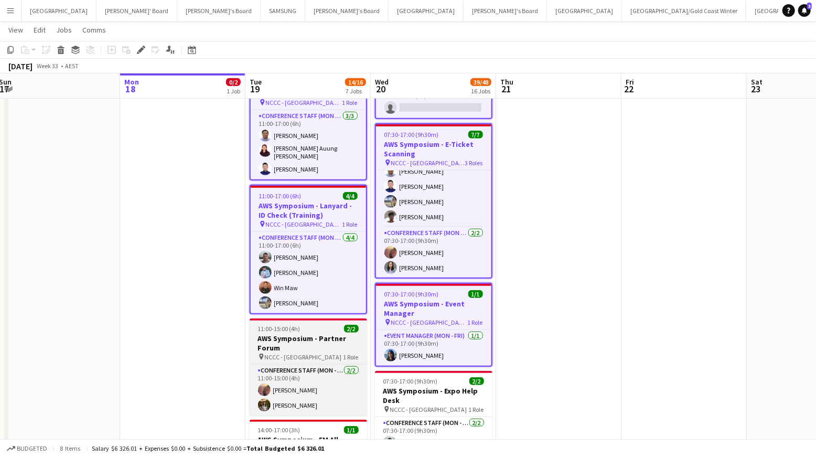
click at [317, 334] on h3 "AWS Symposium - Partner Forum" at bounding box center [308, 343] width 117 height 19
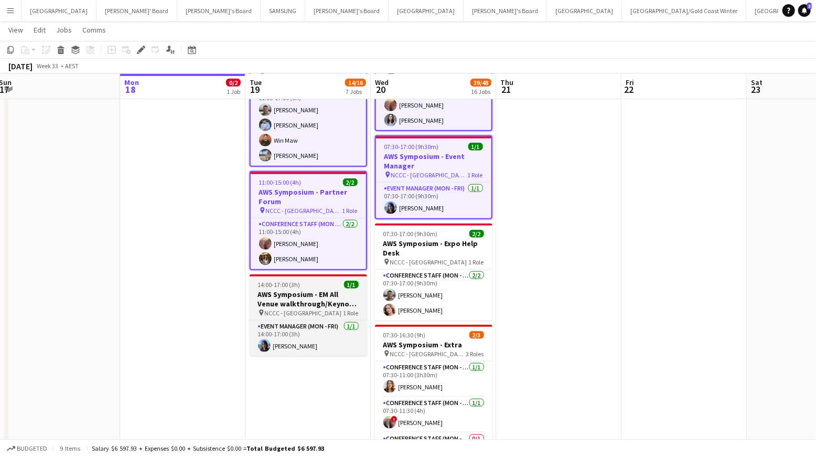
scroll to position [545, 0]
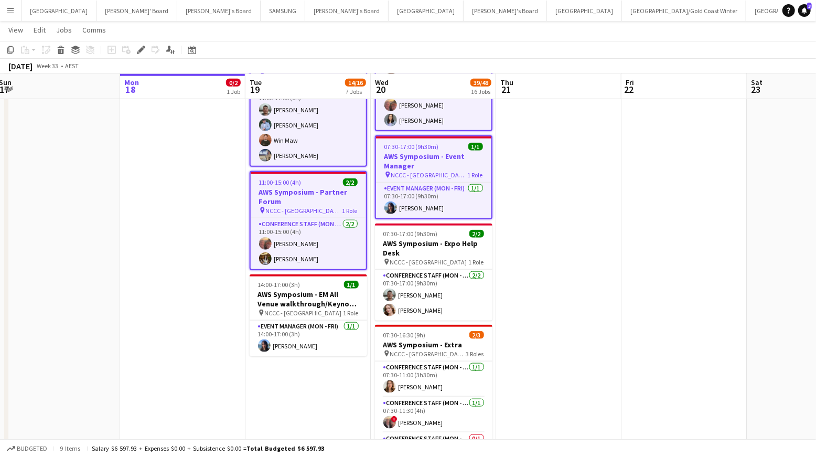
drag, startPoint x: 308, startPoint y: 296, endPoint x: 367, endPoint y: 276, distance: 62.0
click at [309, 308] on div "pin NCCC - [GEOGRAPHIC_DATA] 1 Role" at bounding box center [308, 312] width 117 height 8
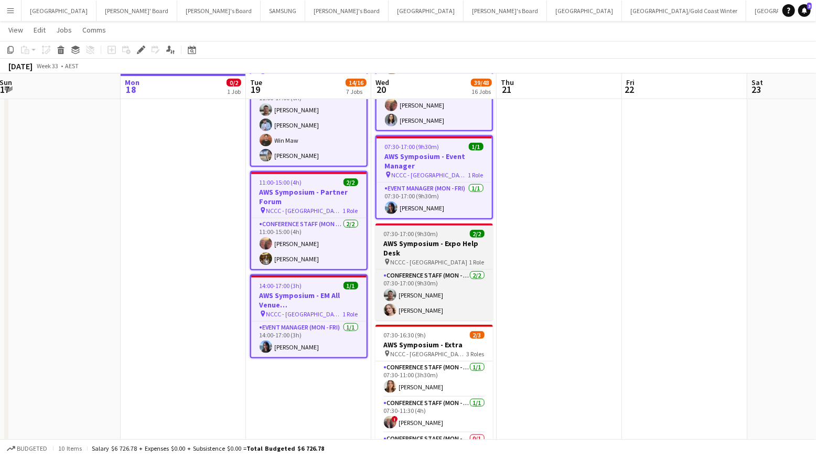
click at [431, 258] on span "NCCC - [GEOGRAPHIC_DATA]" at bounding box center [429, 262] width 77 height 8
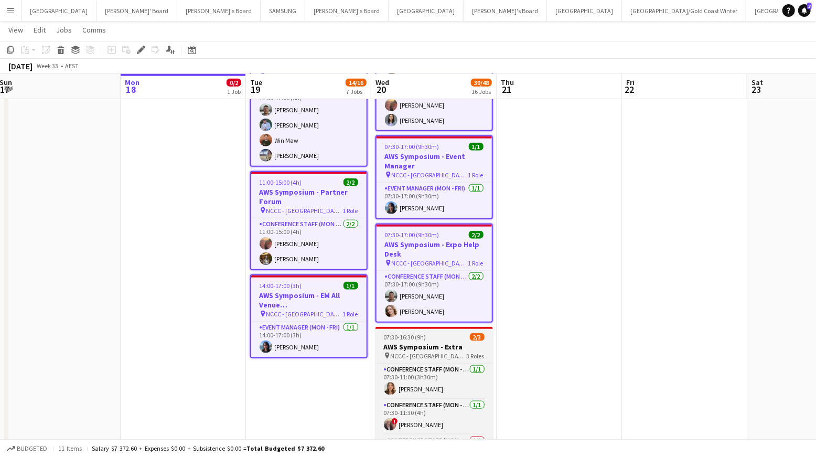
click at [438, 353] on div "pin NCCC - [GEOGRAPHIC_DATA] 3 Roles" at bounding box center [433, 355] width 117 height 8
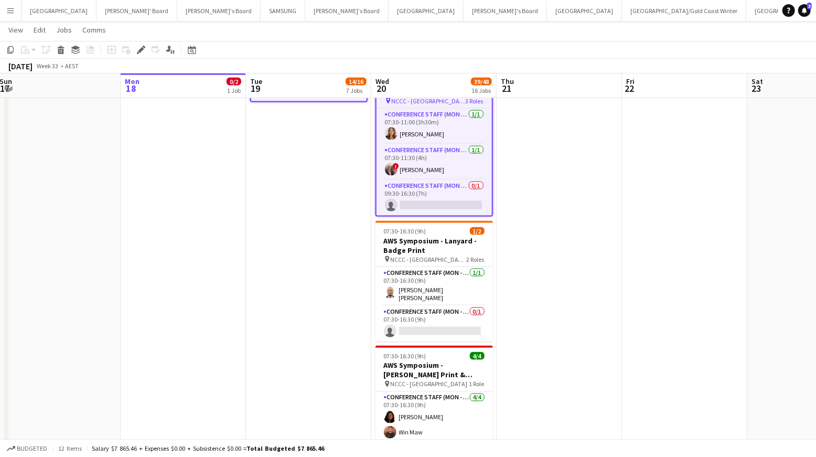
scroll to position [801, 0]
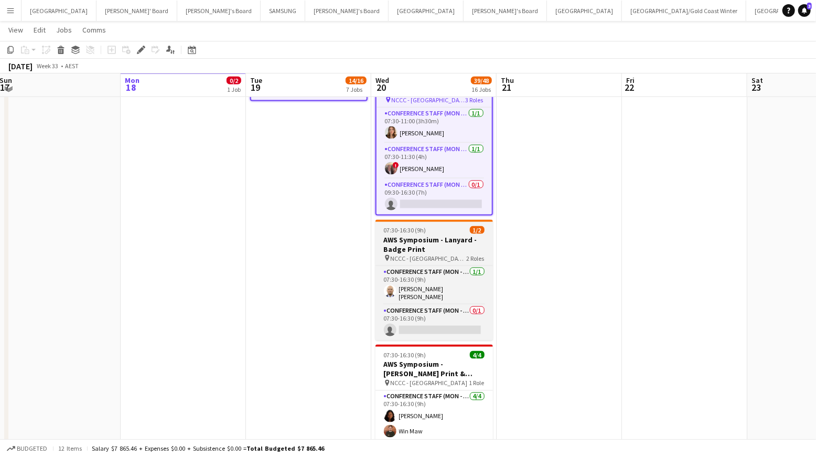
click at [431, 254] on span "NCCC - [GEOGRAPHIC_DATA]" at bounding box center [429, 258] width 76 height 8
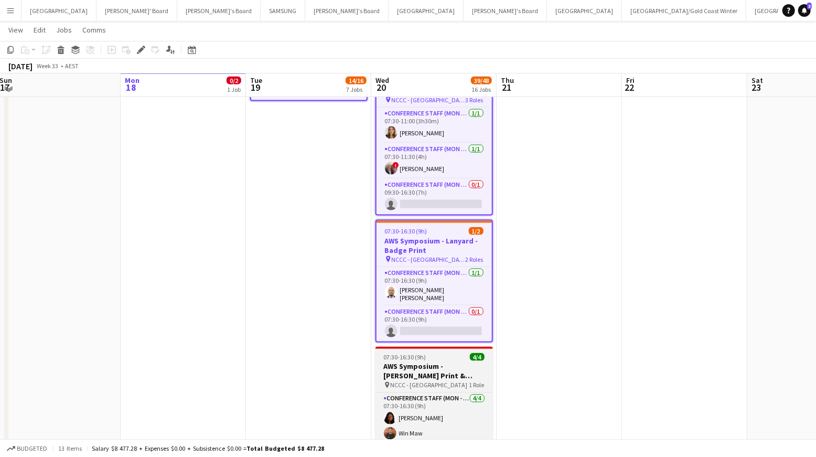
click at [437, 371] on h3 "AWS Symposium - [PERSON_NAME] Print & [GEOGRAPHIC_DATA]" at bounding box center [433, 371] width 117 height 19
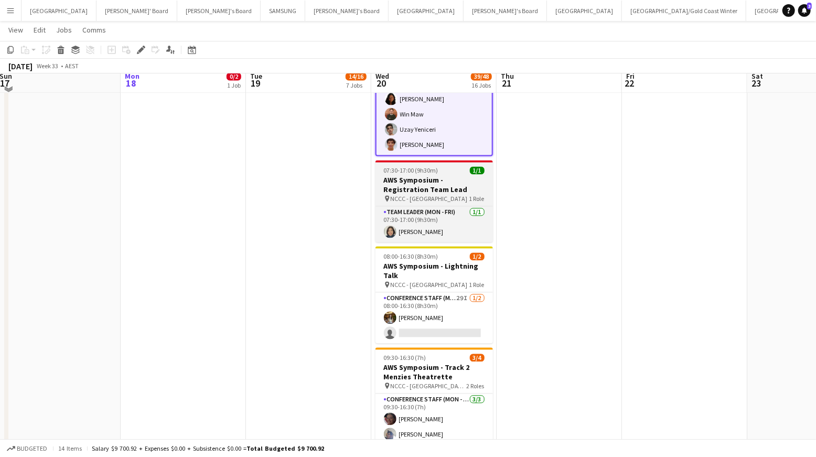
scroll to position [1118, 0]
click at [428, 186] on h3 "AWS Symposium - Registration Team Lead" at bounding box center [433, 184] width 117 height 19
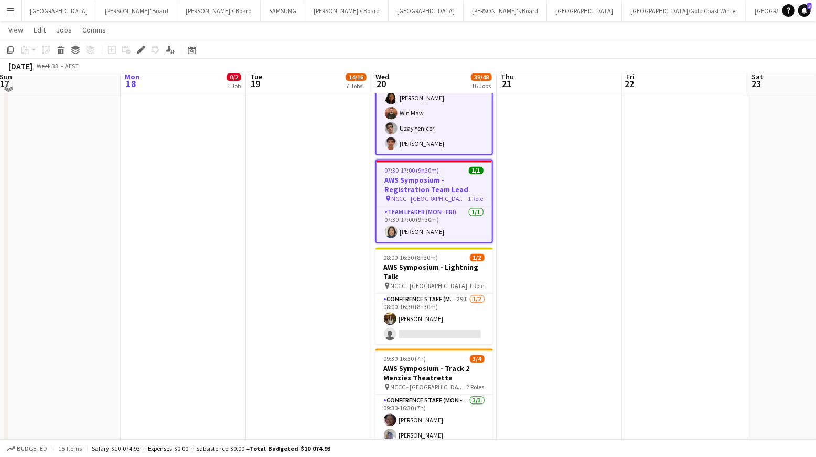
scroll to position [5, 256]
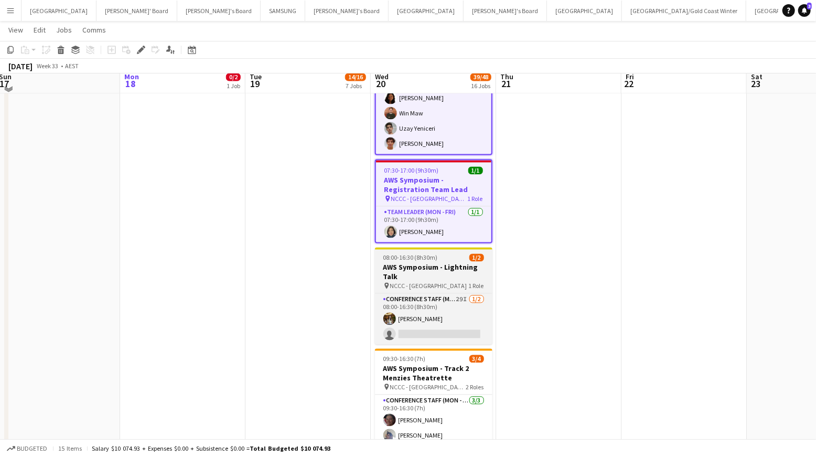
click at [437, 266] on h3 "AWS Symposium - Lightning Talk" at bounding box center [433, 272] width 117 height 19
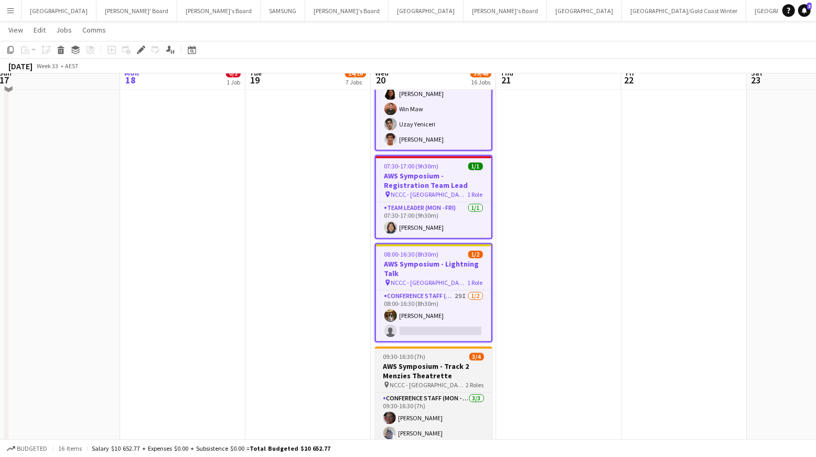
scroll to position [1119, 0]
click at [445, 365] on h3 "AWS Symposium - Track 2 Menzies Theatrette" at bounding box center [433, 370] width 117 height 19
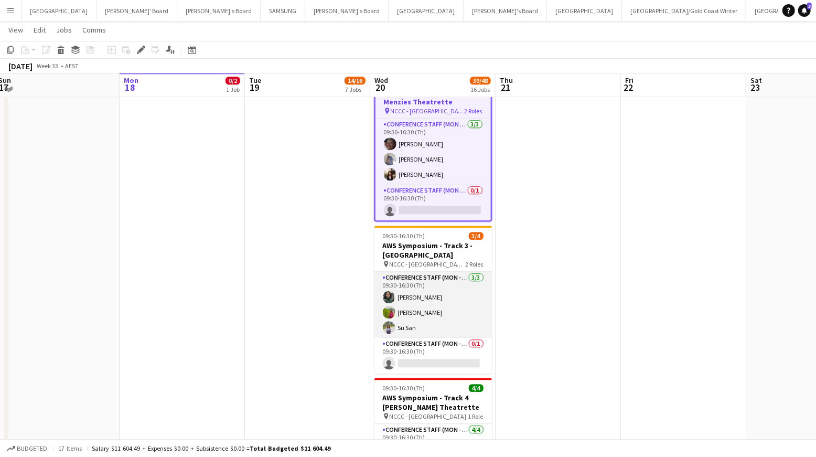
scroll to position [1400, 0]
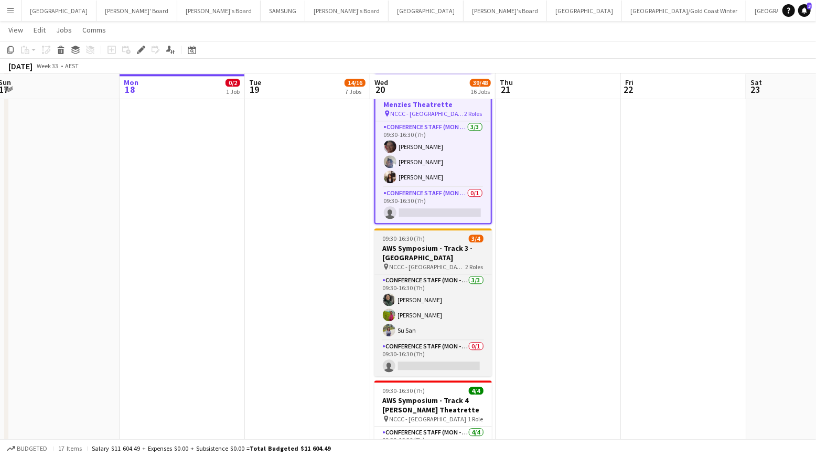
click at [441, 253] on h3 "AWS Symposium - Track 3 - [GEOGRAPHIC_DATA]" at bounding box center [432, 252] width 117 height 19
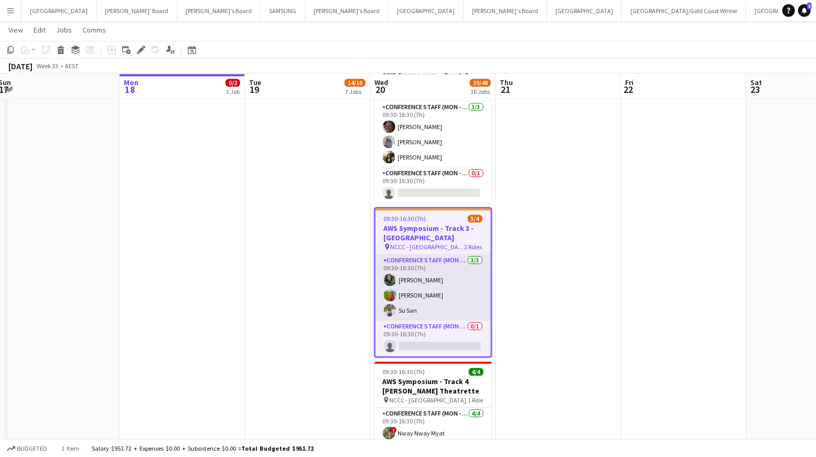
scroll to position [58, 0]
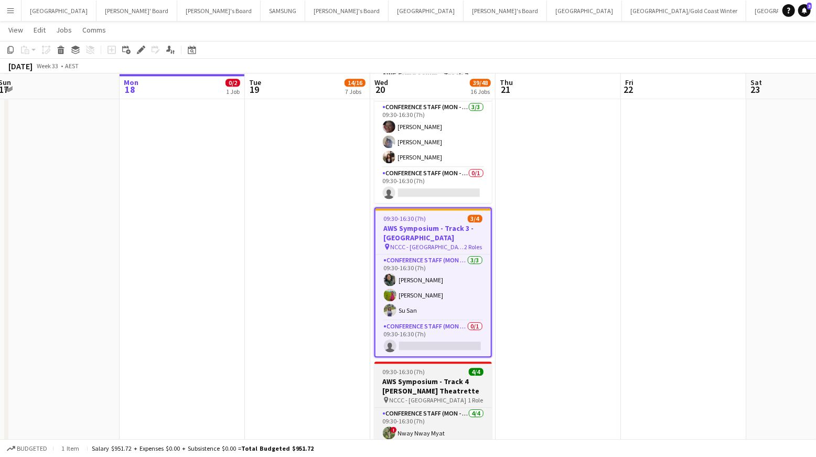
click at [449, 383] on h3 "AWS Symposium - Track 4 [PERSON_NAME] Theatrette" at bounding box center [432, 386] width 117 height 19
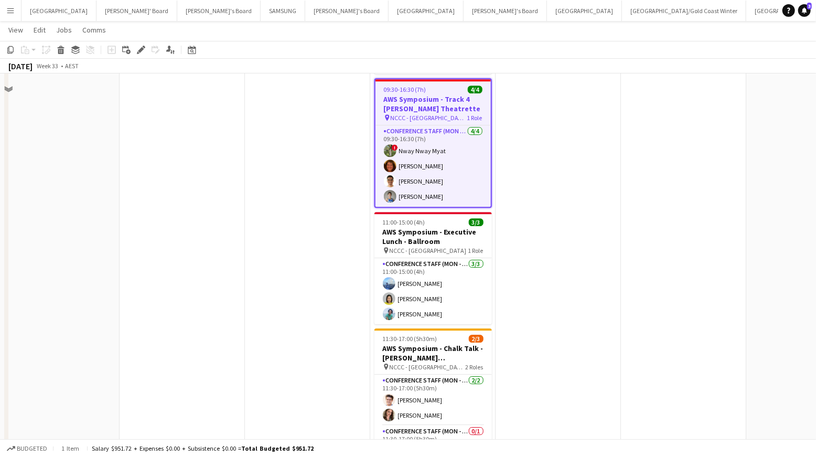
scroll to position [1704, 0]
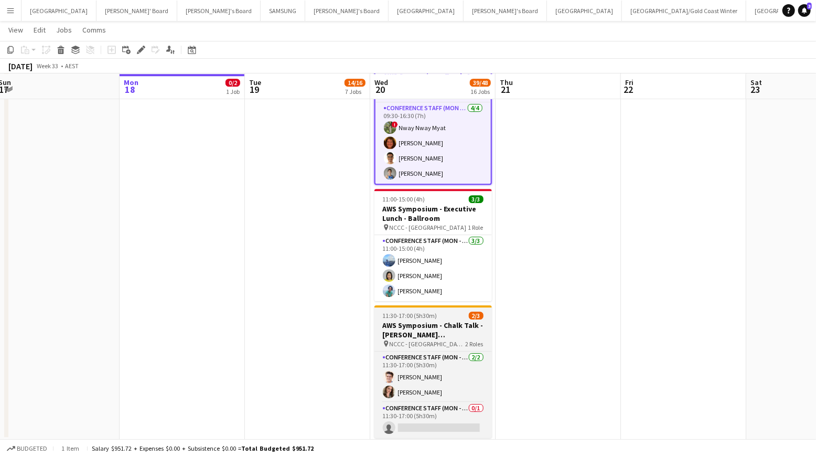
click at [429, 330] on h3 "AWS Symposium - Chalk Talk - [PERSON_NAME][GEOGRAPHIC_DATA]" at bounding box center [432, 329] width 117 height 19
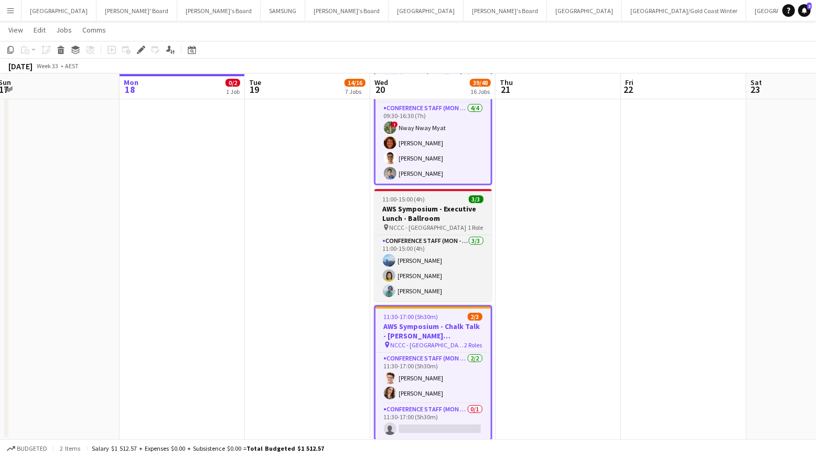
click at [446, 223] on div "pin NCCC - [GEOGRAPHIC_DATA] 1 Role" at bounding box center [432, 227] width 117 height 8
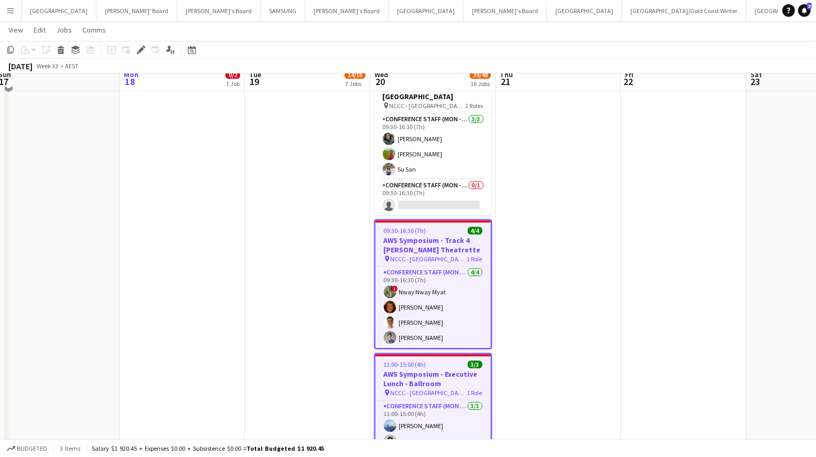
scroll to position [1524, 0]
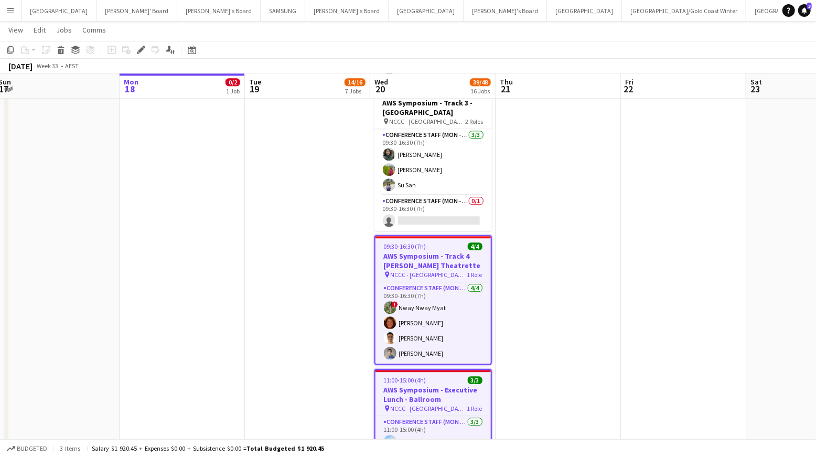
click at [443, 254] on h3 "AWS Symposium - Track 4 [PERSON_NAME] Theatrette" at bounding box center [432, 260] width 115 height 19
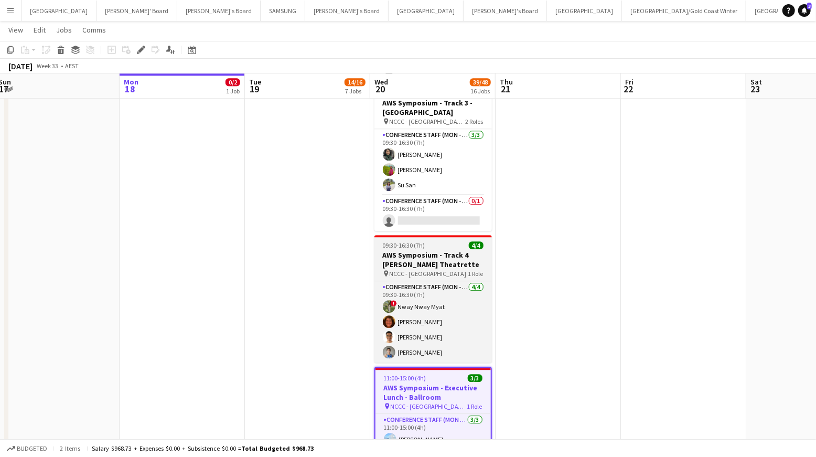
click at [443, 254] on h3 "AWS Symposium - Track 4 [PERSON_NAME] Theatrette" at bounding box center [432, 259] width 117 height 19
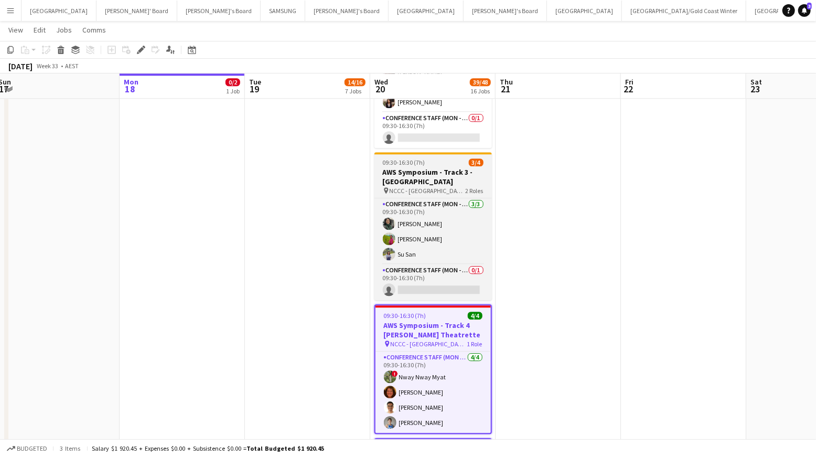
click at [449, 186] on div "pin NCCC - [GEOGRAPHIC_DATA] 2 Roles" at bounding box center [432, 190] width 117 height 8
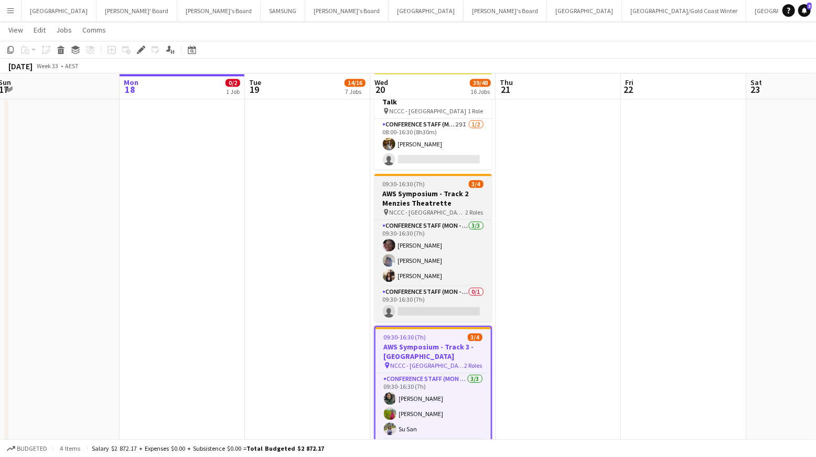
click at [440, 181] on div "09:30-16:30 (7h) 3/4" at bounding box center [432, 184] width 117 height 8
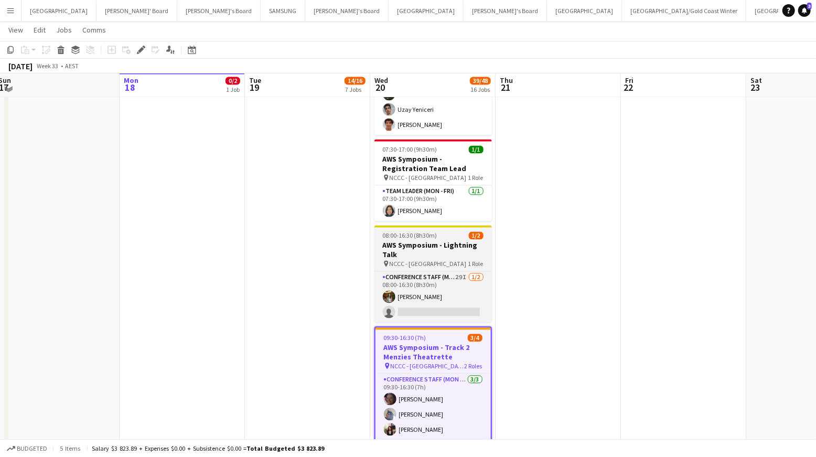
scroll to position [1127, 0]
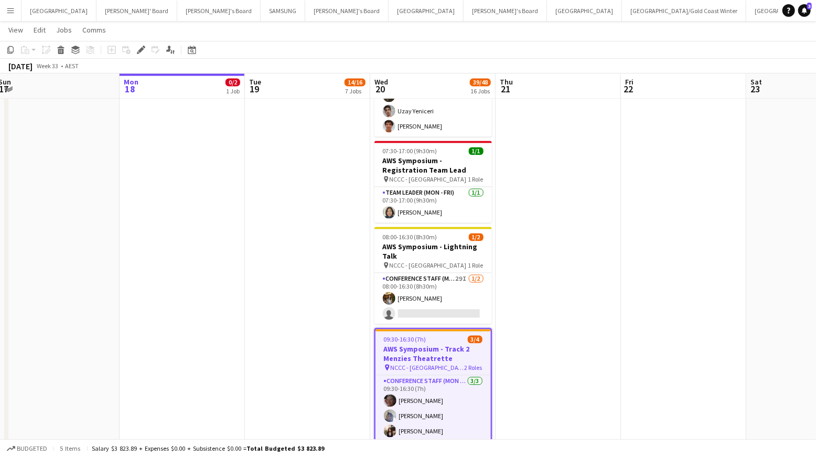
drag, startPoint x: 440, startPoint y: 259, endPoint x: 438, endPoint y: 221, distance: 37.3
click at [440, 261] on div "pin NCCC - [GEOGRAPHIC_DATA] 1 Role" at bounding box center [432, 265] width 117 height 8
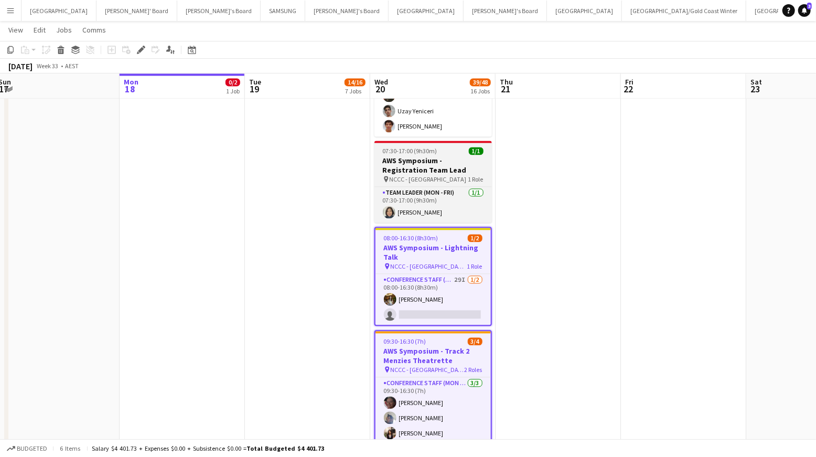
click at [438, 158] on h3 "AWS Symposium - Registration Team Lead" at bounding box center [432, 165] width 117 height 19
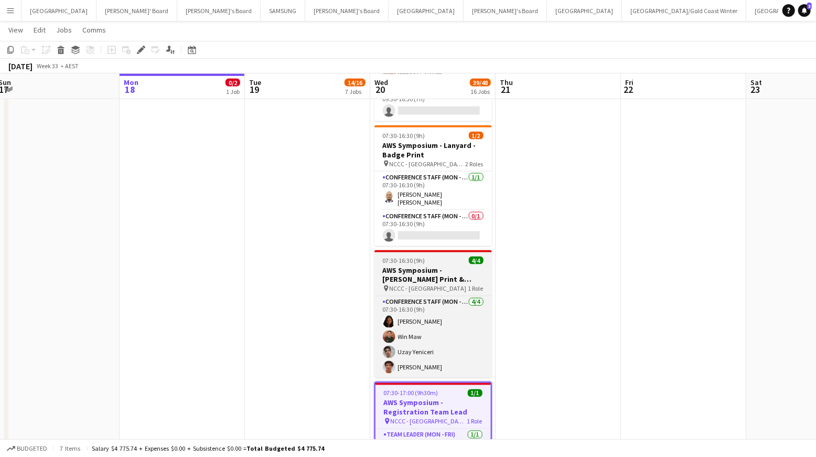
scroll to position [886, 0]
click at [434, 268] on h3 "AWS Symposium - [PERSON_NAME] Print & [GEOGRAPHIC_DATA]" at bounding box center [432, 275] width 117 height 19
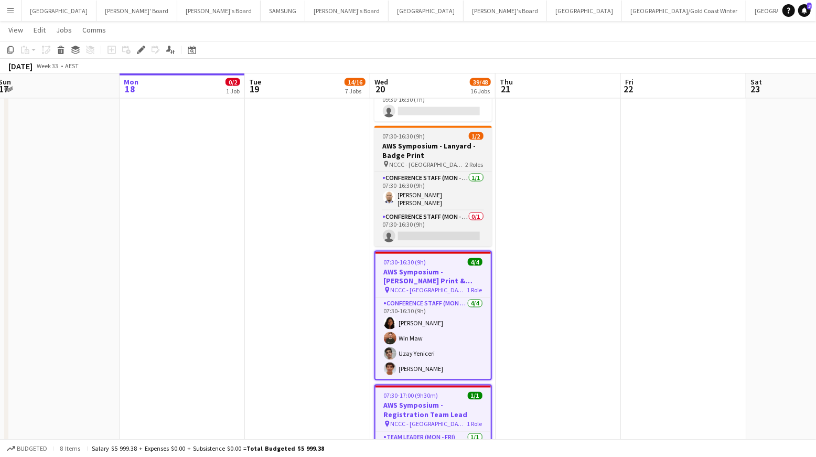
click at [432, 146] on h3 "AWS Symposium - Lanyard - Badge Print" at bounding box center [432, 150] width 117 height 19
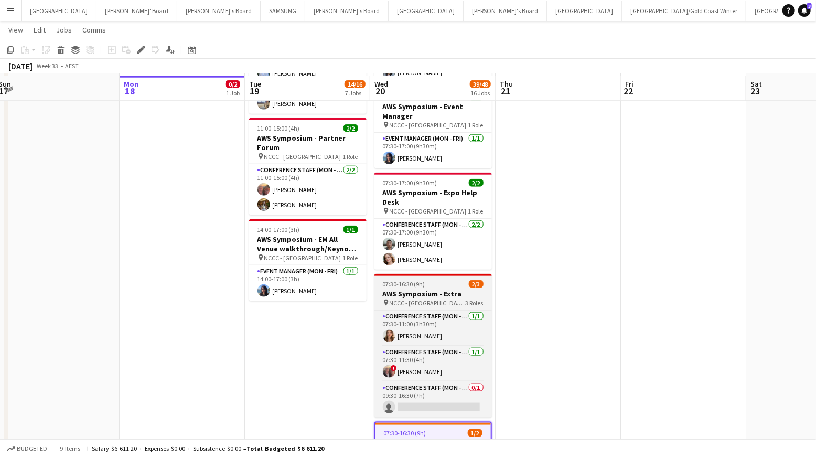
scroll to position [586, 0]
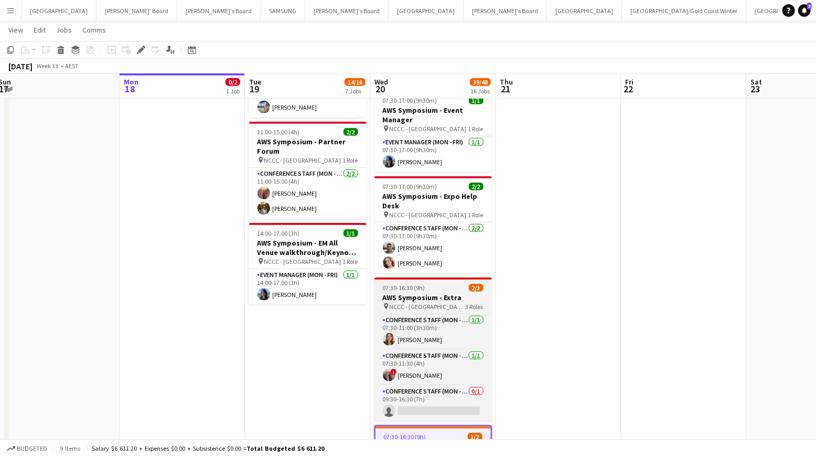
click at [425, 284] on div "07:30-16:30 (9h) 2/3" at bounding box center [432, 288] width 117 height 8
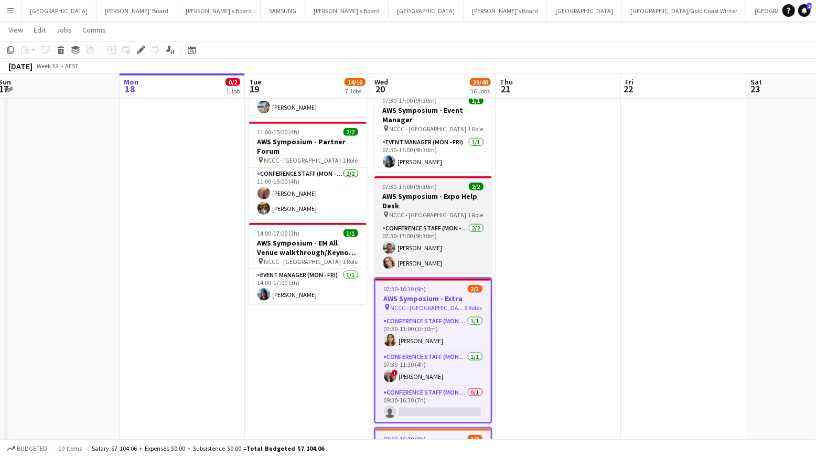
click at [435, 216] on div "pin NCCC - [GEOGRAPHIC_DATA] 1 Role" at bounding box center [432, 214] width 117 height 8
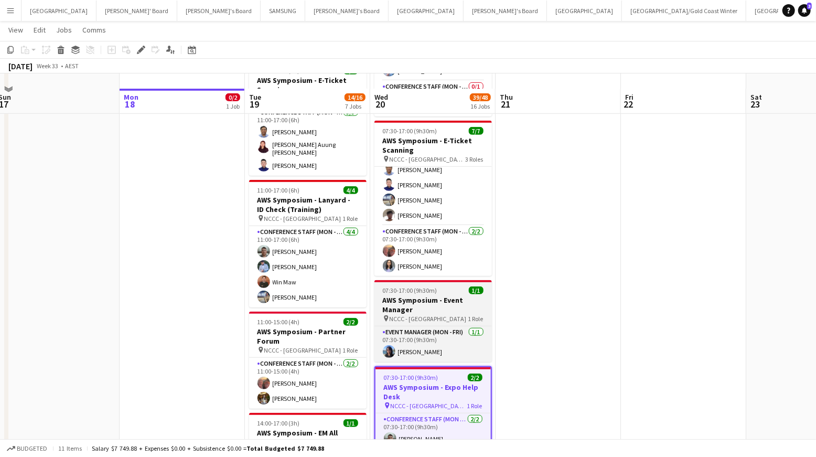
scroll to position [390, 0]
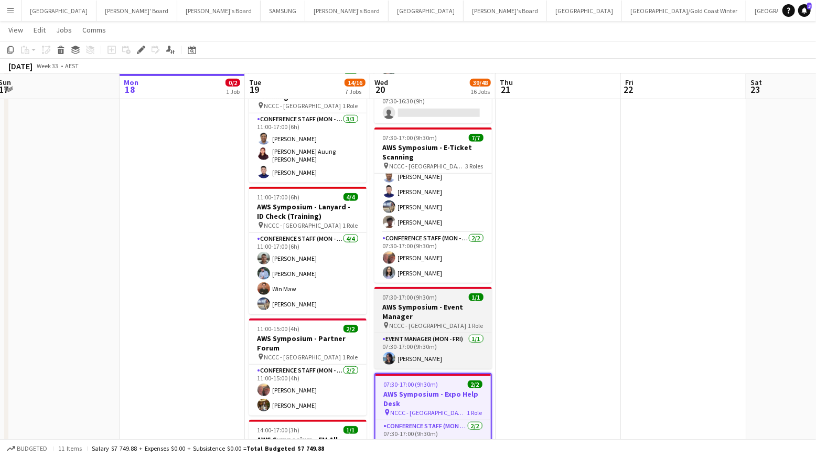
click at [447, 294] on div "07:30-17:00 (9h30m) 1/1" at bounding box center [432, 297] width 117 height 8
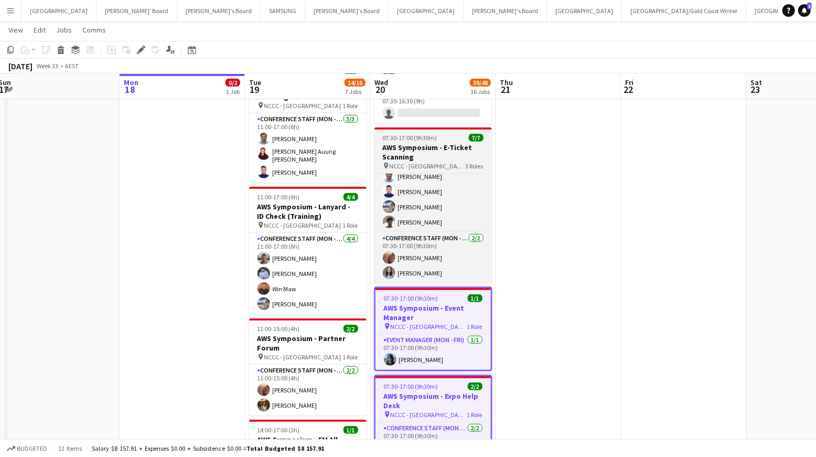
click at [429, 147] on h3 "AWS Symposium - E-Ticket Scanning" at bounding box center [432, 152] width 117 height 19
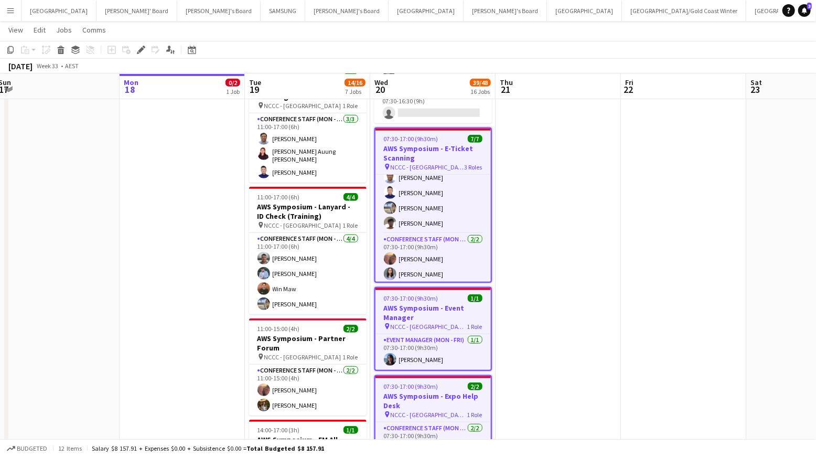
scroll to position [60, 0]
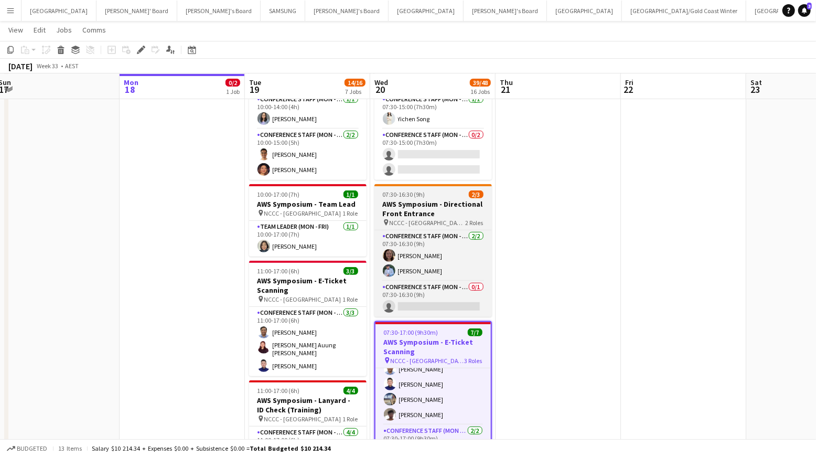
click at [435, 185] on div at bounding box center [432, 185] width 117 height 2
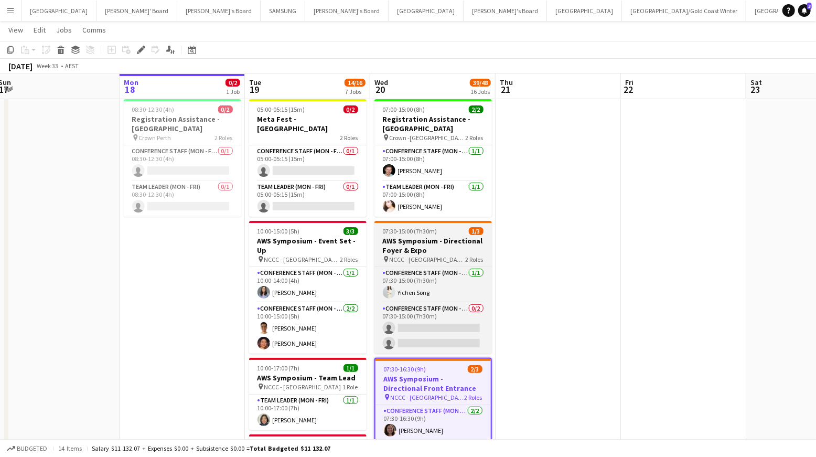
click at [442, 234] on div "07:30-15:00 (7h30m) 1/3" at bounding box center [432, 231] width 117 height 8
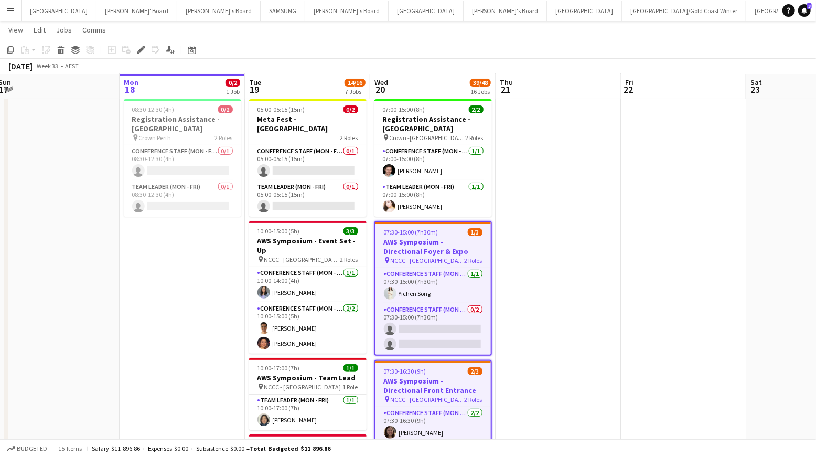
scroll to position [21, 0]
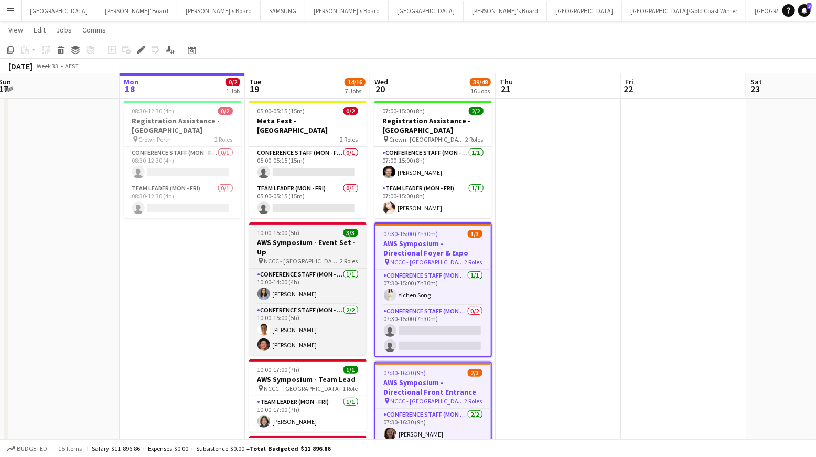
click at [349, 238] on h3 "AWS Symposium - Event Set - Up" at bounding box center [307, 247] width 117 height 19
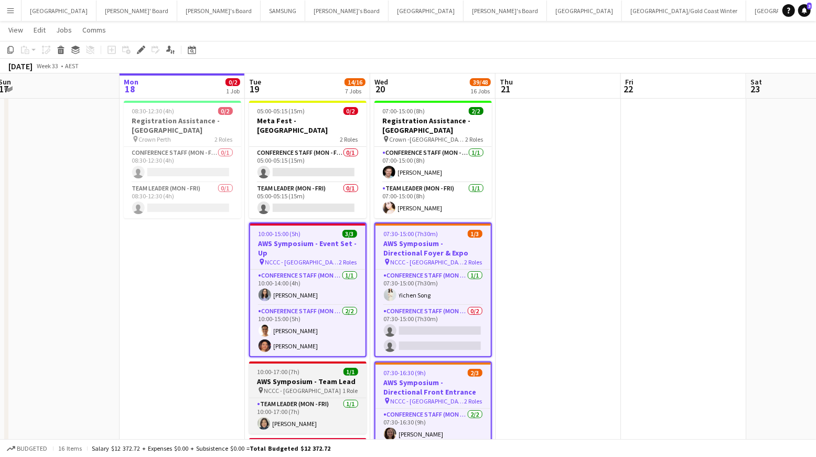
click at [334, 377] on h3 "AWS Symposium - Team Lead" at bounding box center [307, 381] width 117 height 9
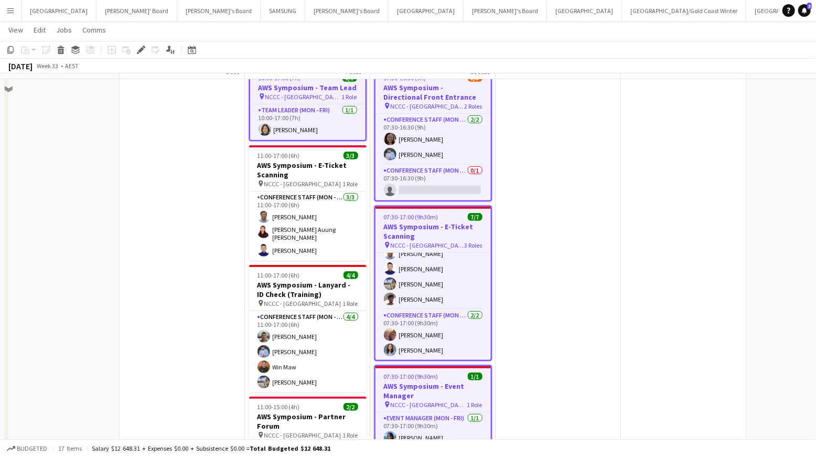
scroll to position [299, 0]
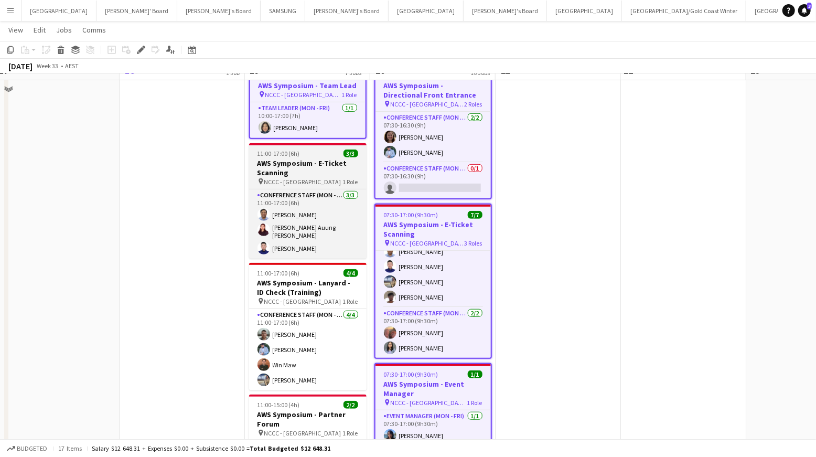
click at [309, 166] on h3 "AWS Symposium - E-Ticket Scanning" at bounding box center [307, 167] width 117 height 19
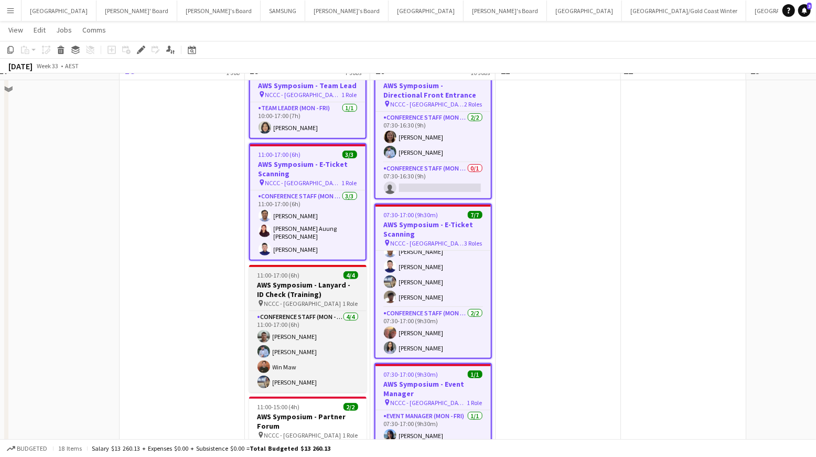
click at [321, 280] on h3 "AWS Symposium - Lanyard - ID Check (Training)" at bounding box center [307, 289] width 117 height 19
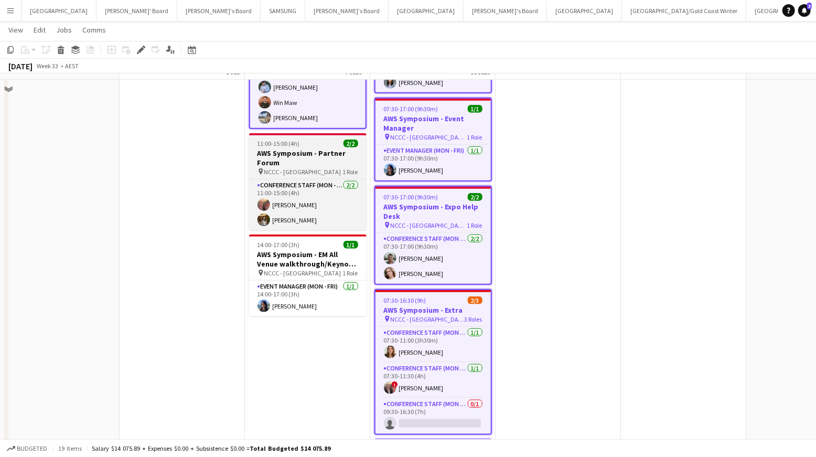
scroll to position [0, 0]
click at [320, 148] on h3 "AWS Symposium - Partner Forum" at bounding box center [308, 157] width 117 height 19
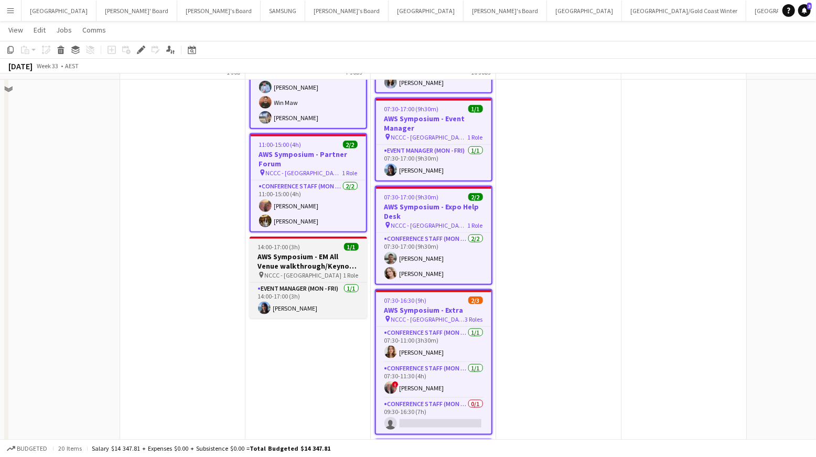
click at [331, 252] on h3 "AWS Symposium - EM All Venue walkthrough/Keynote Brief" at bounding box center [308, 261] width 117 height 19
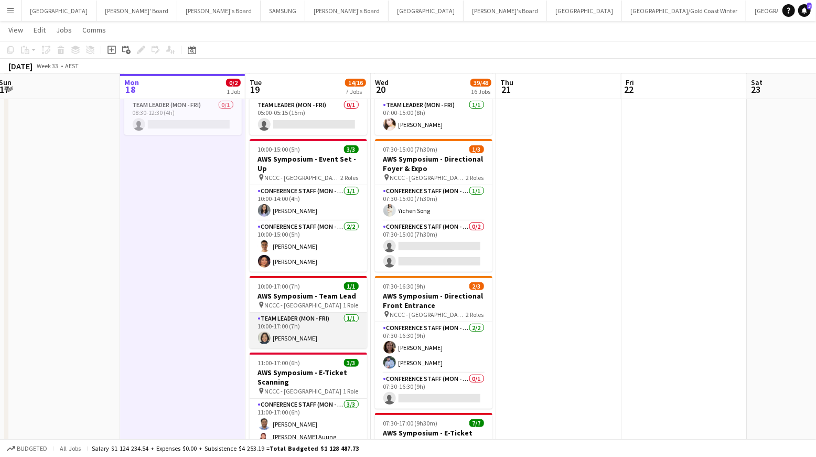
scroll to position [105, 0]
click at [295, 300] on span "NCCC - [GEOGRAPHIC_DATA]" at bounding box center [303, 304] width 77 height 8
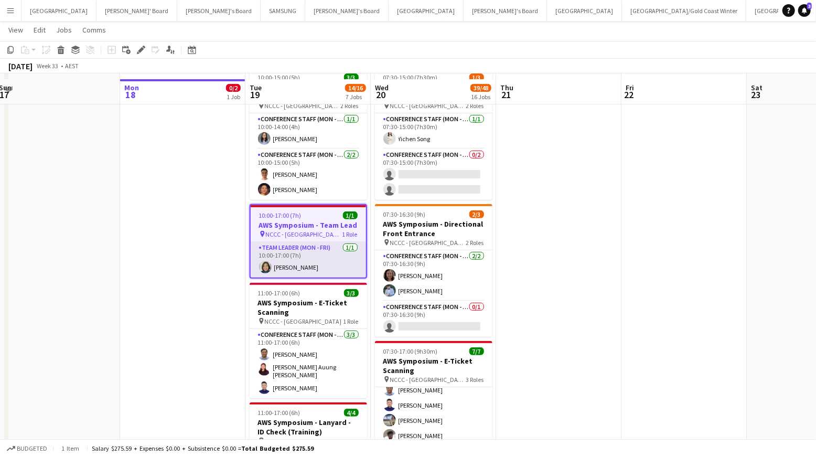
scroll to position [186, 0]
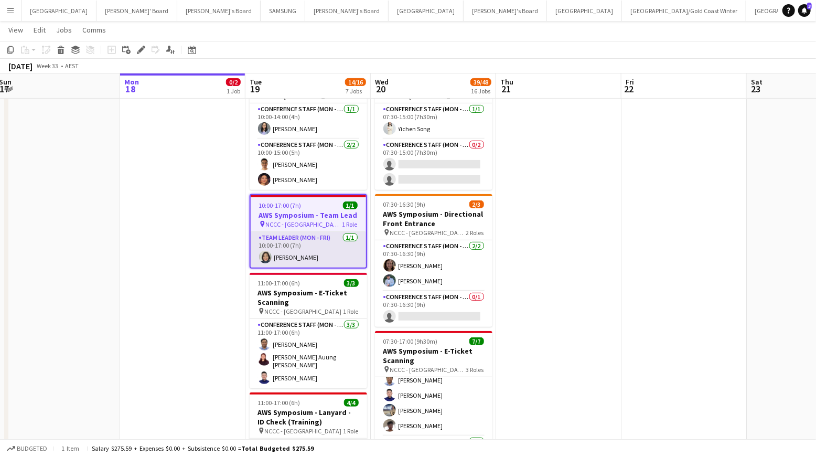
click at [299, 246] on app-card-role "Team Leader (Mon - Fri) [DATE] 10:00-17:00 (7h) [PERSON_NAME]" at bounding box center [308, 250] width 115 height 36
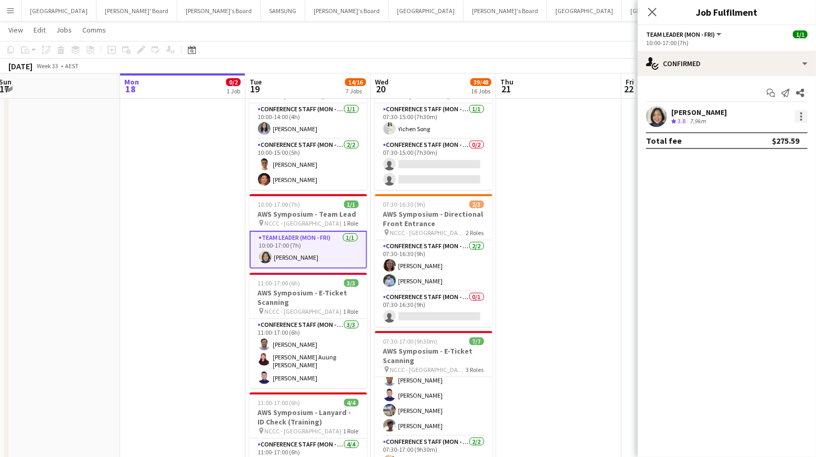
click at [797, 118] on div at bounding box center [801, 116] width 13 height 13
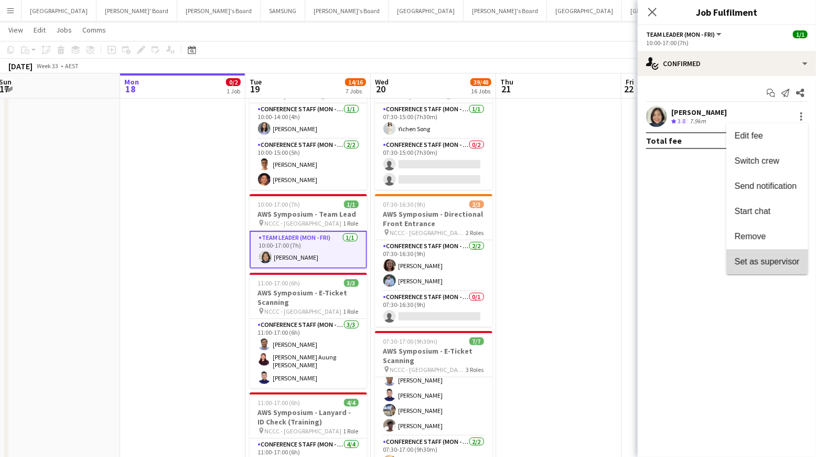
click at [762, 261] on span "Set as supervisor" at bounding box center [767, 261] width 65 height 9
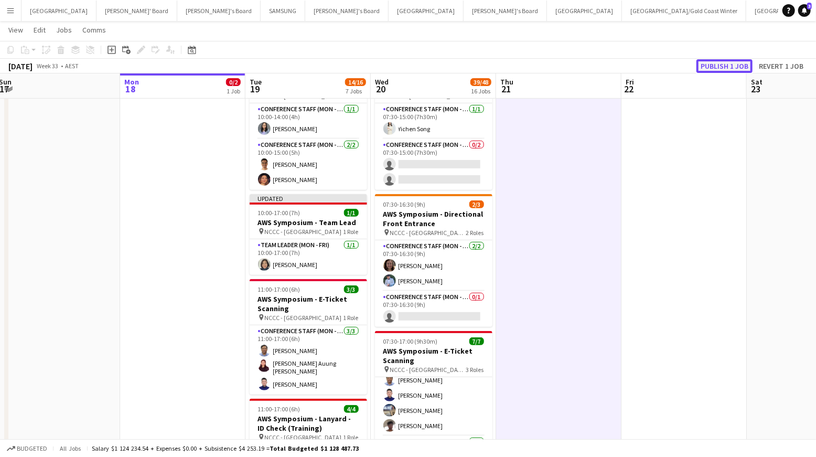
click at [714, 67] on button "Publish 1 job" at bounding box center [724, 66] width 56 height 14
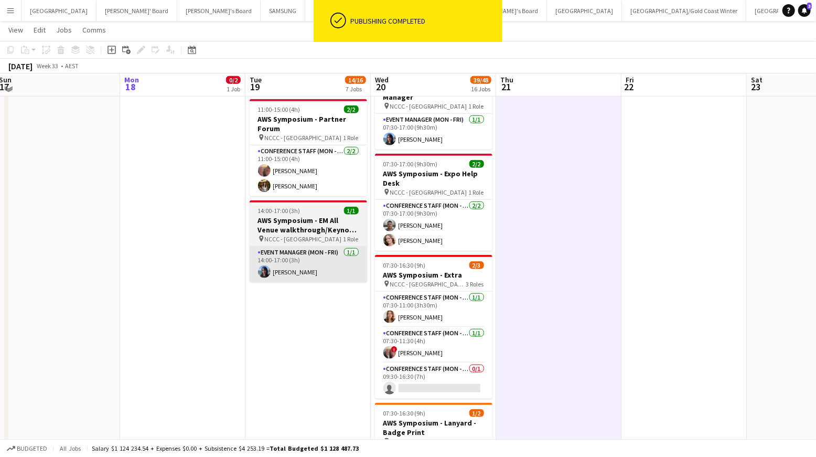
scroll to position [609, 0]
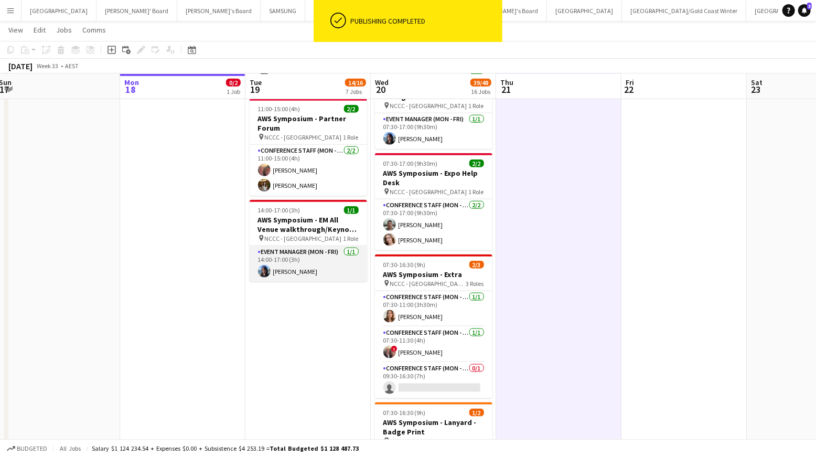
click at [297, 253] on app-card-role "Event Manager (Mon - Fri) [DATE] 14:00-17:00 (3h) [PERSON_NAME]" at bounding box center [308, 264] width 117 height 36
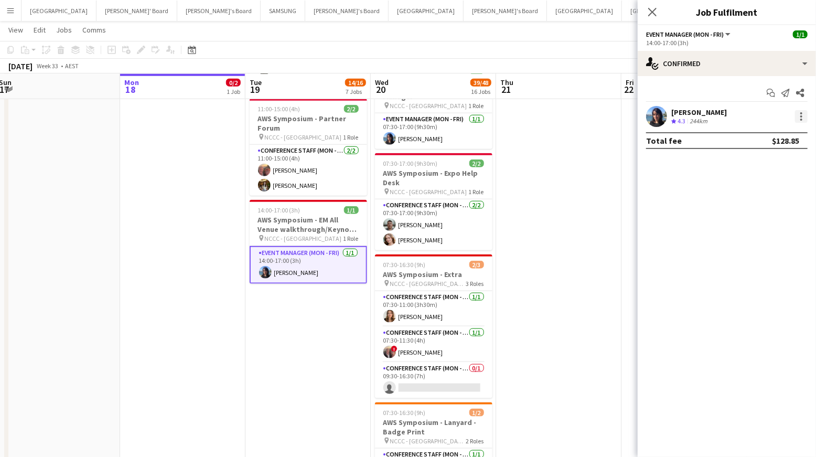
click at [798, 116] on div at bounding box center [801, 116] width 13 height 13
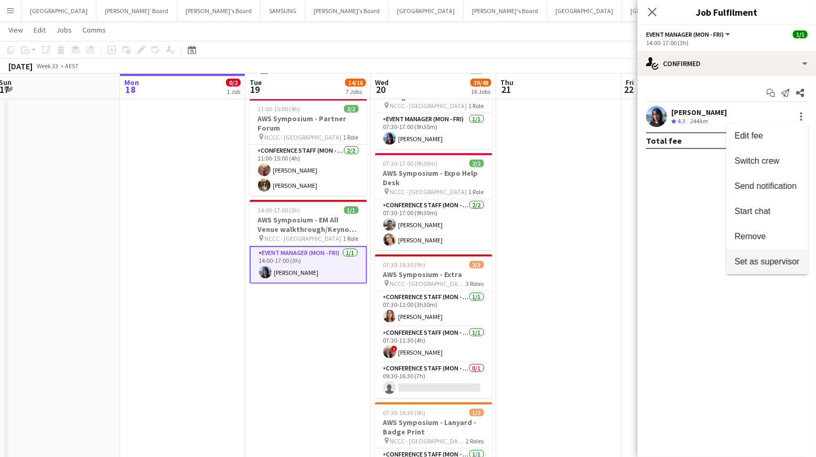
click at [767, 261] on span "Set as supervisor" at bounding box center [767, 261] width 65 height 9
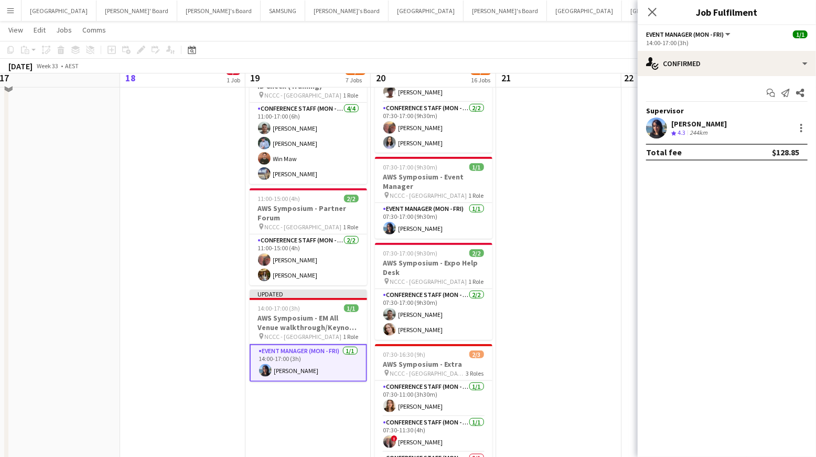
scroll to position [521, 0]
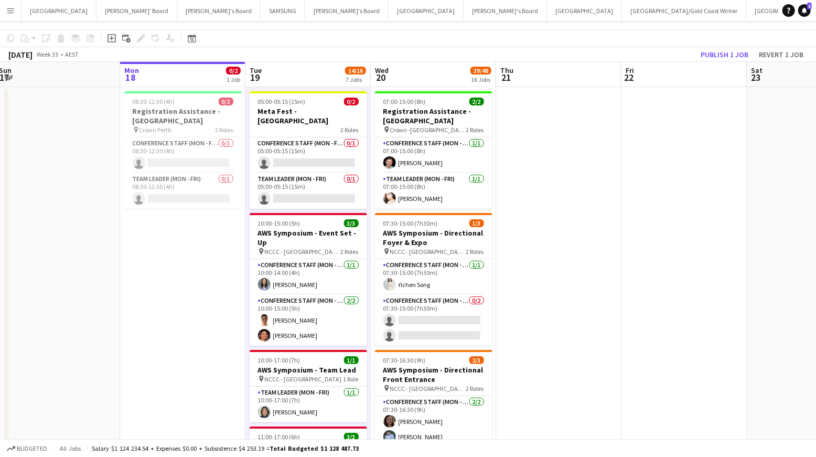
scroll to position [0, 0]
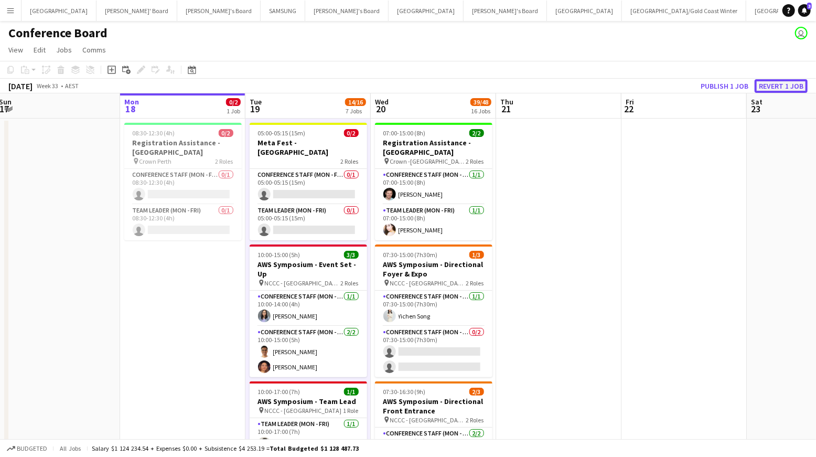
click at [781, 88] on button "Revert 1 job" at bounding box center [781, 86] width 53 height 14
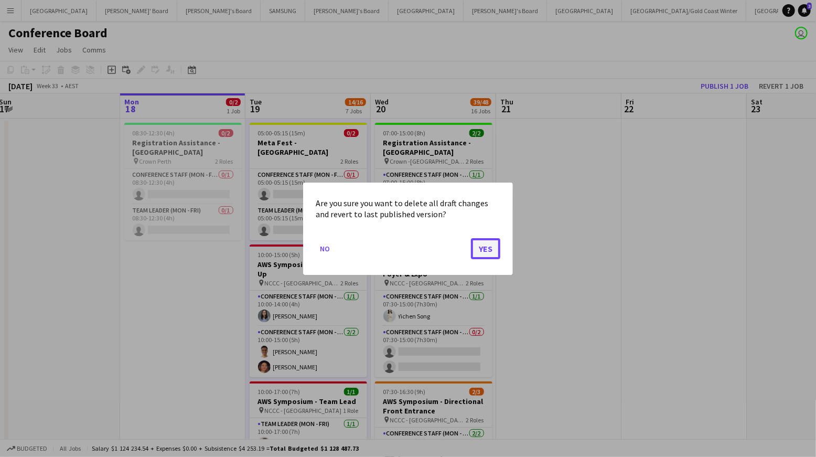
click at [489, 250] on button "Yes" at bounding box center [485, 248] width 29 height 21
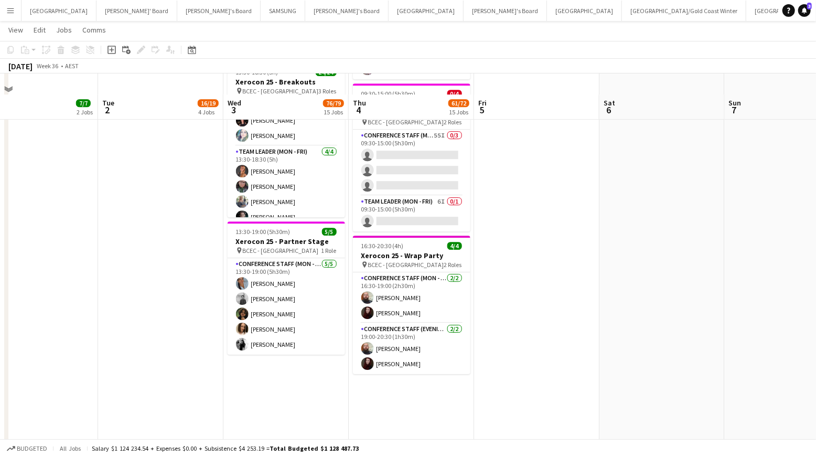
scroll to position [1704, 0]
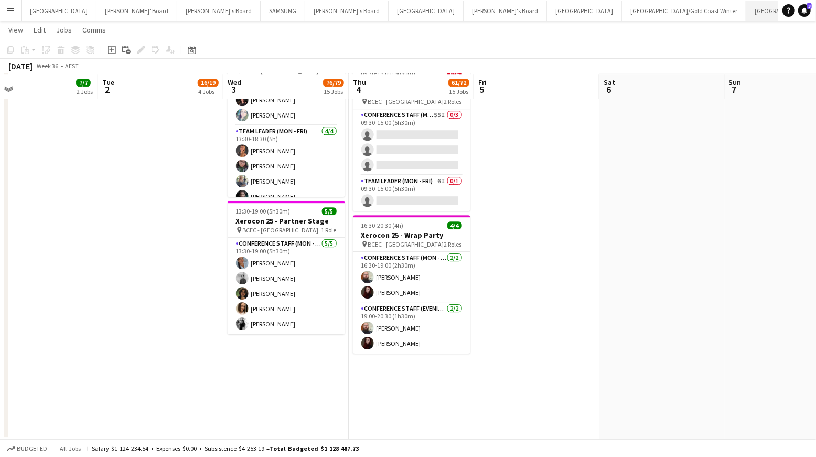
click at [746, 10] on button "[GEOGRAPHIC_DATA]/[GEOGRAPHIC_DATA] Close" at bounding box center [813, 11] width 135 height 20
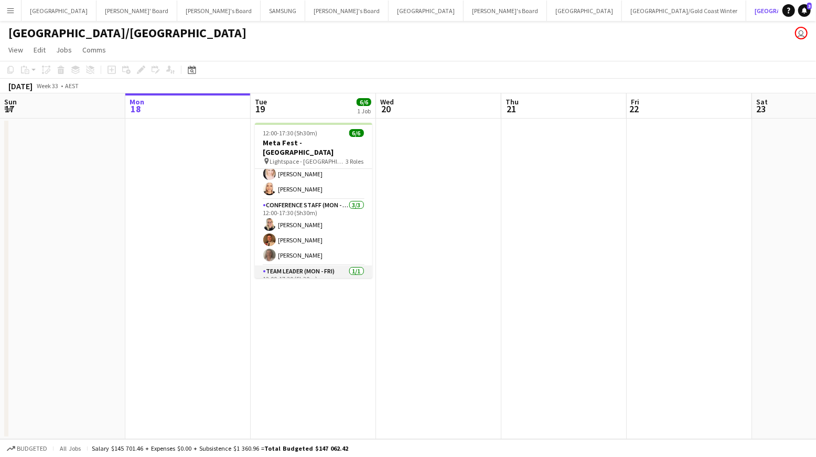
scroll to position [34, 0]
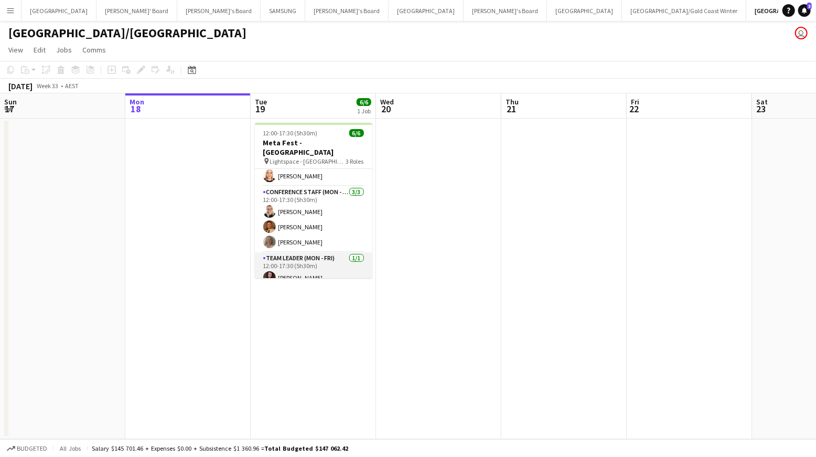
click at [291, 268] on app-card-role "Team Leader (Mon - Fri) [DATE] 12:00-17:30 (5h30m) [PERSON_NAME]" at bounding box center [313, 270] width 117 height 36
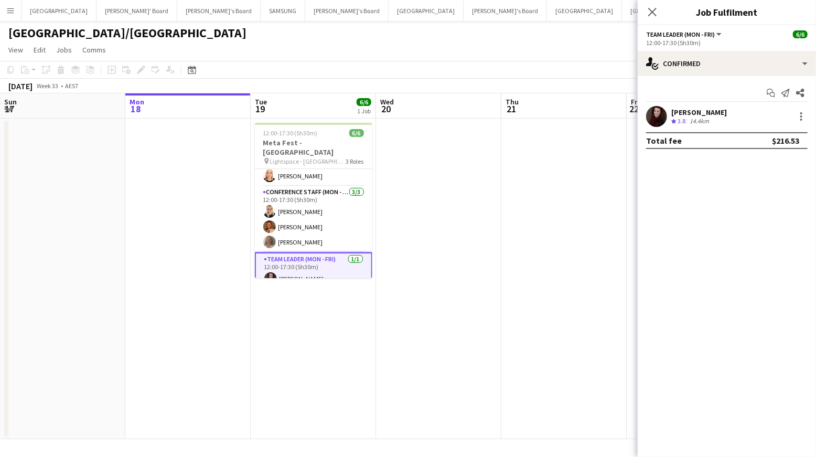
click at [660, 115] on app-user-avatar at bounding box center [656, 116] width 21 height 21
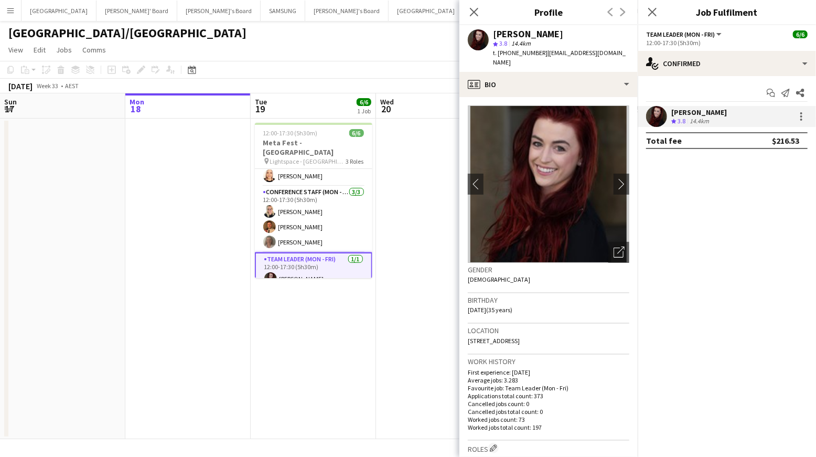
drag, startPoint x: 543, startPoint y: 54, endPoint x: 622, endPoint y: 53, distance: 79.2
click at [624, 53] on div "[PERSON_NAME] star 3.8 14.4km t. [PHONE_NUMBER] | [EMAIL_ADDRESS][DOMAIN_NAME]" at bounding box center [548, 48] width 178 height 47
copy span "[EMAIL_ADDRESS][DOMAIN_NAME]"
click at [318, 266] on app-card-role "Team Leader (Mon - Fri) [DATE] 12:00-17:30 (5h30m) [PERSON_NAME]" at bounding box center [313, 271] width 117 height 38
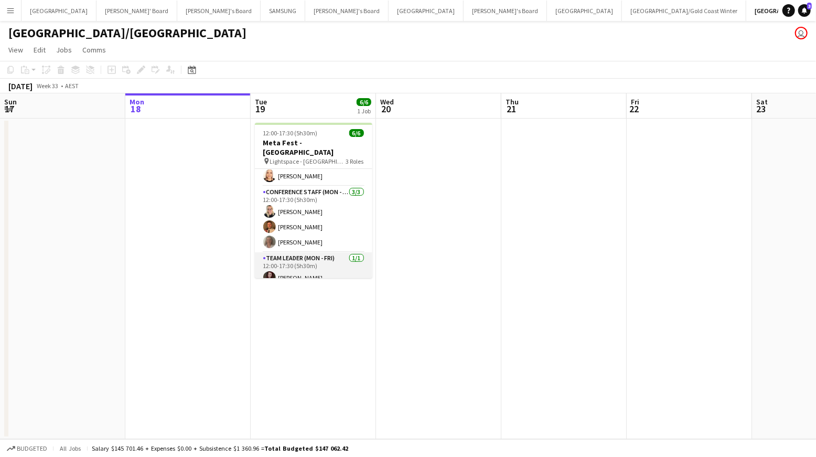
click at [318, 266] on app-card-role "Team Leader (Mon - Fri) [DATE] 12:00-17:30 (5h30m) [PERSON_NAME]" at bounding box center [313, 270] width 117 height 36
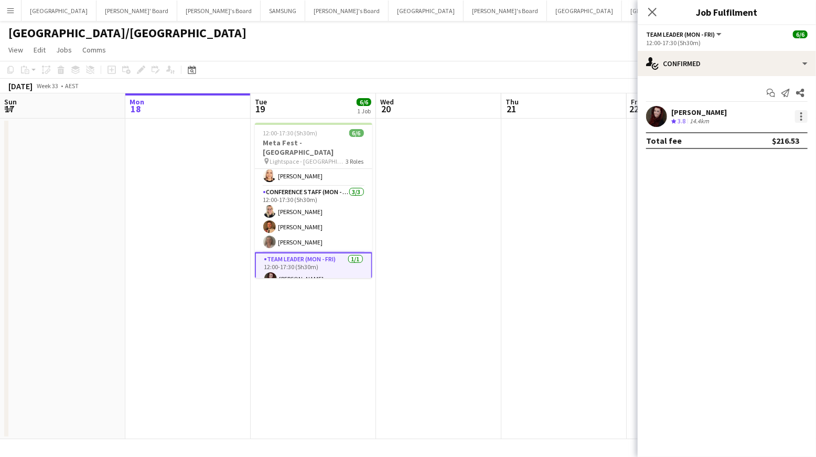
click at [802, 115] on div at bounding box center [801, 116] width 13 height 13
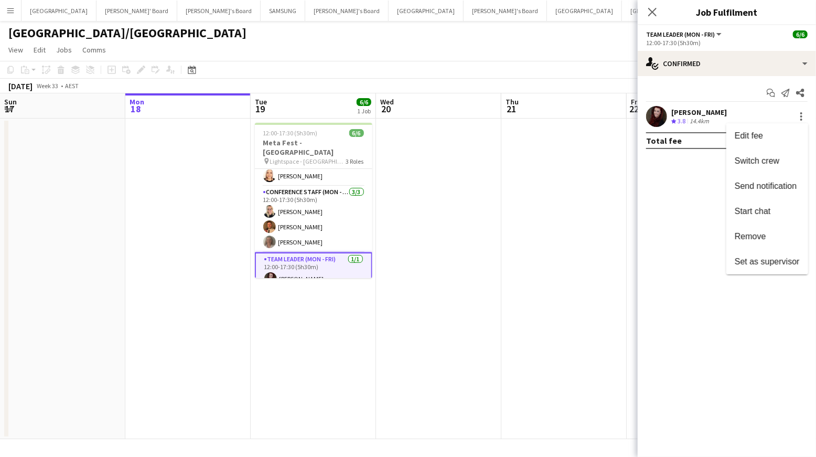
click at [765, 263] on span "Set as supervisor" at bounding box center [767, 261] width 65 height 9
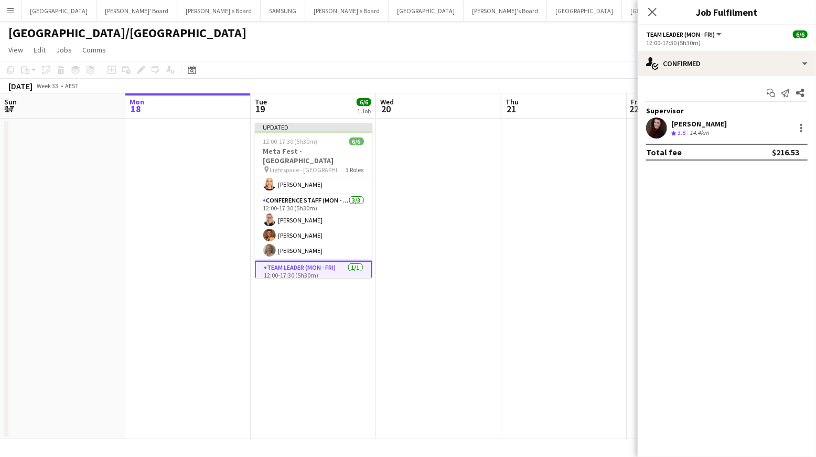
click at [535, 245] on app-date-cell at bounding box center [563, 279] width 125 height 320
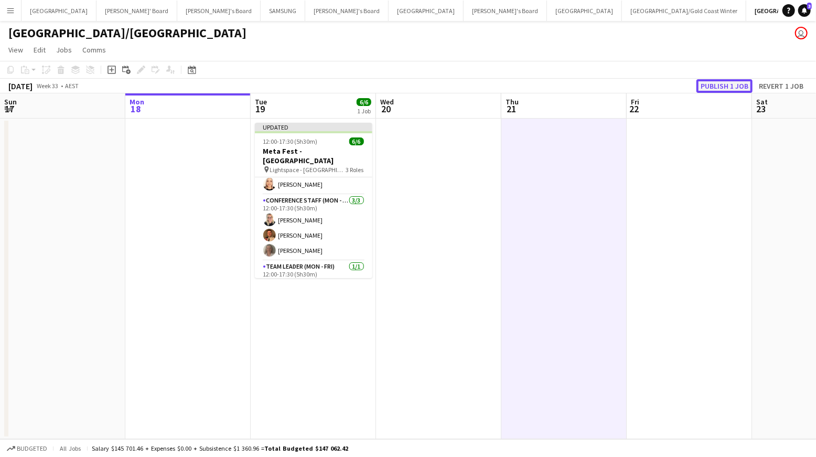
click at [718, 84] on button "Publish 1 job" at bounding box center [724, 86] width 56 height 14
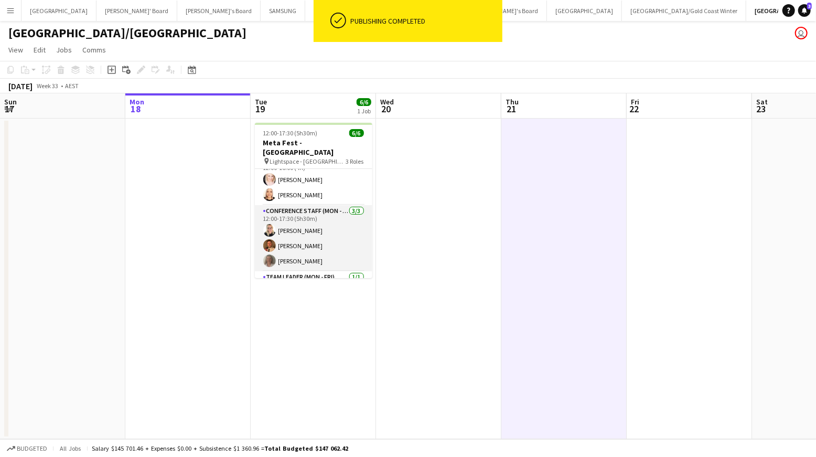
scroll to position [0, 0]
